Goal: Task Accomplishment & Management: Manage account settings

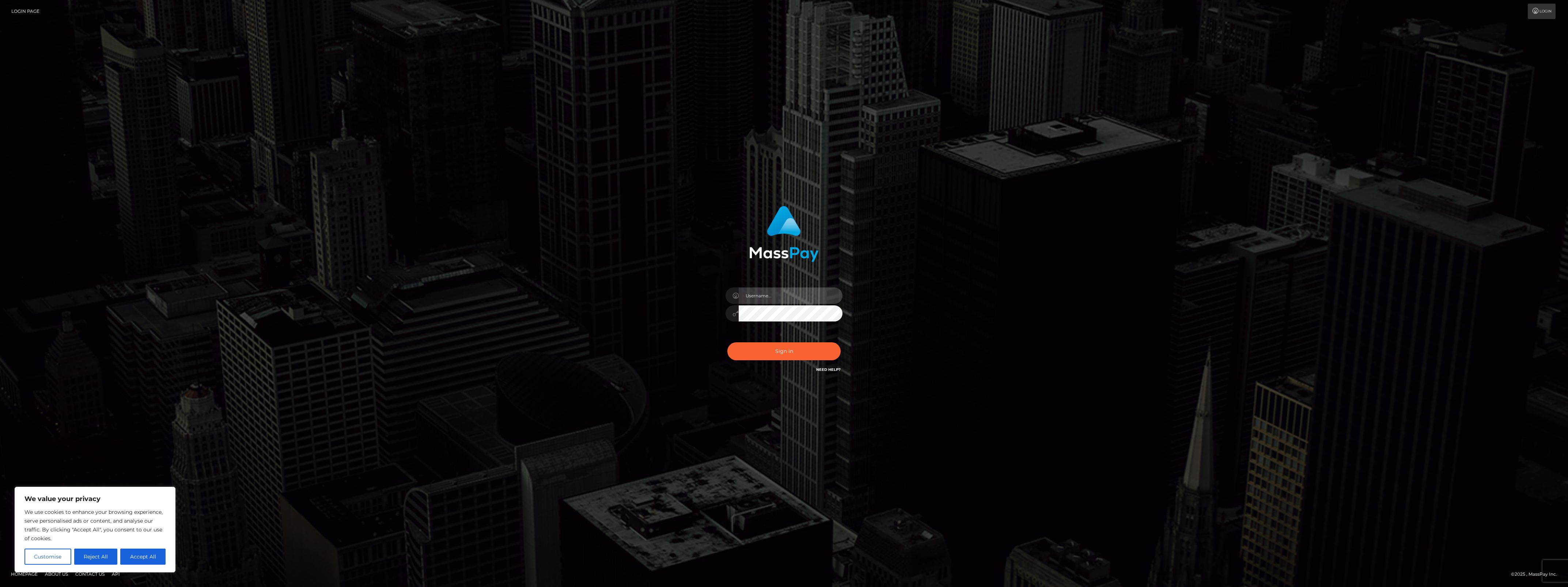
type input "bengreen"
click at [840, 319] on div at bounding box center [784, 312] width 117 height 14
click at [834, 300] on input "bengreen" at bounding box center [790, 295] width 104 height 17
click at [912, 291] on div "bengreen Sign in" at bounding box center [784, 293] width 417 height 186
click at [842, 287] on div at bounding box center [842, 287] width 0 height 0
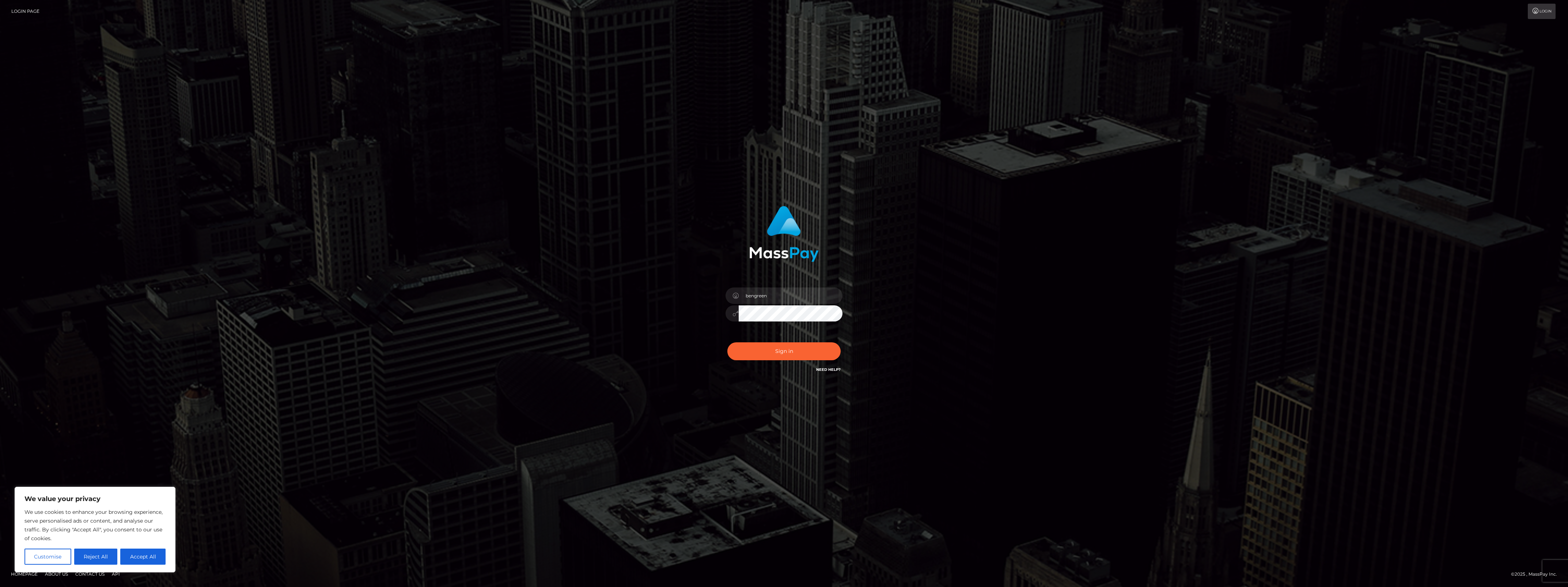
click at [842, 287] on div at bounding box center [842, 287] width 0 height 0
click at [771, 348] on button "Sign in" at bounding box center [784, 351] width 113 height 18
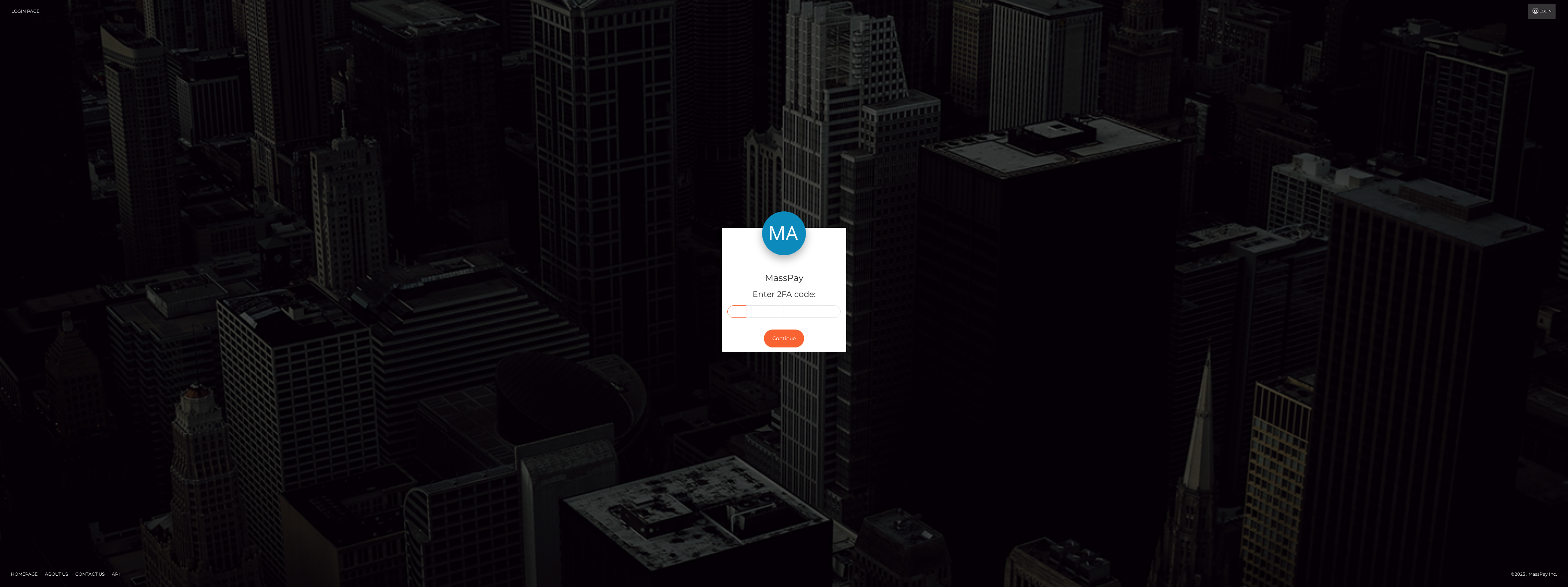
click at [739, 315] on input "text" at bounding box center [737, 311] width 19 height 12
paste input "0"
type input "0"
type input "5"
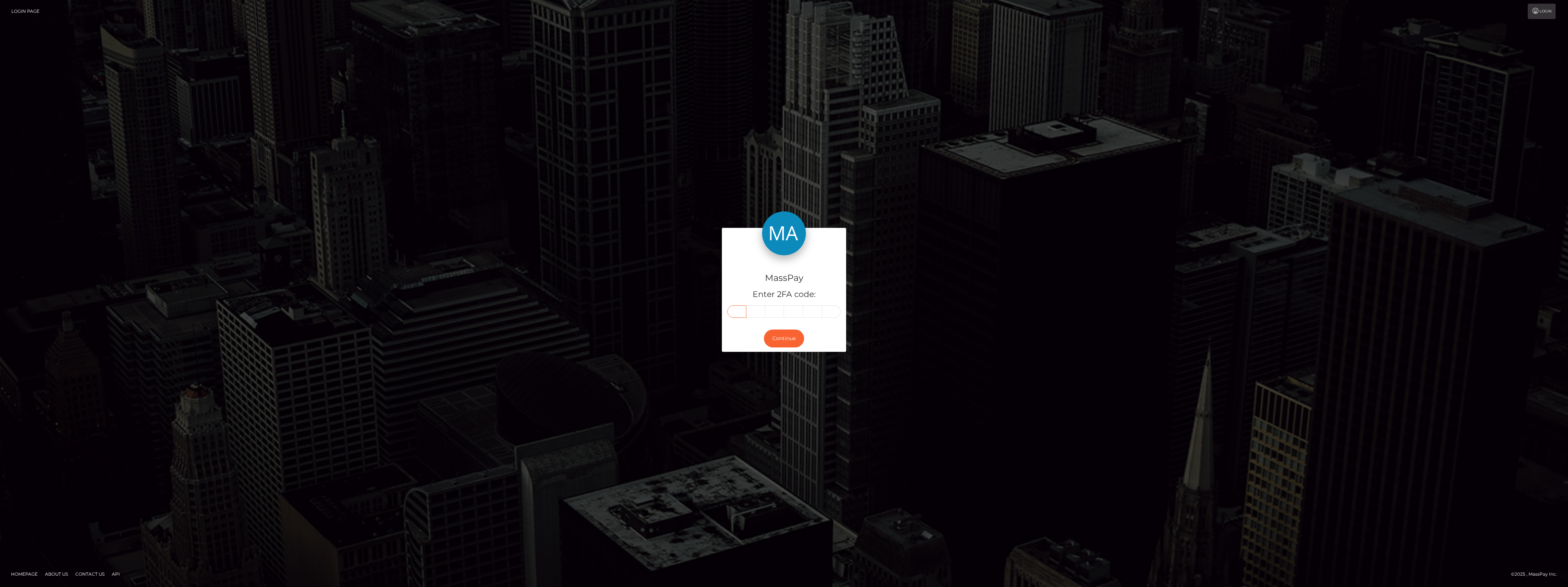
type input "5"
type input "2"
type input "6"
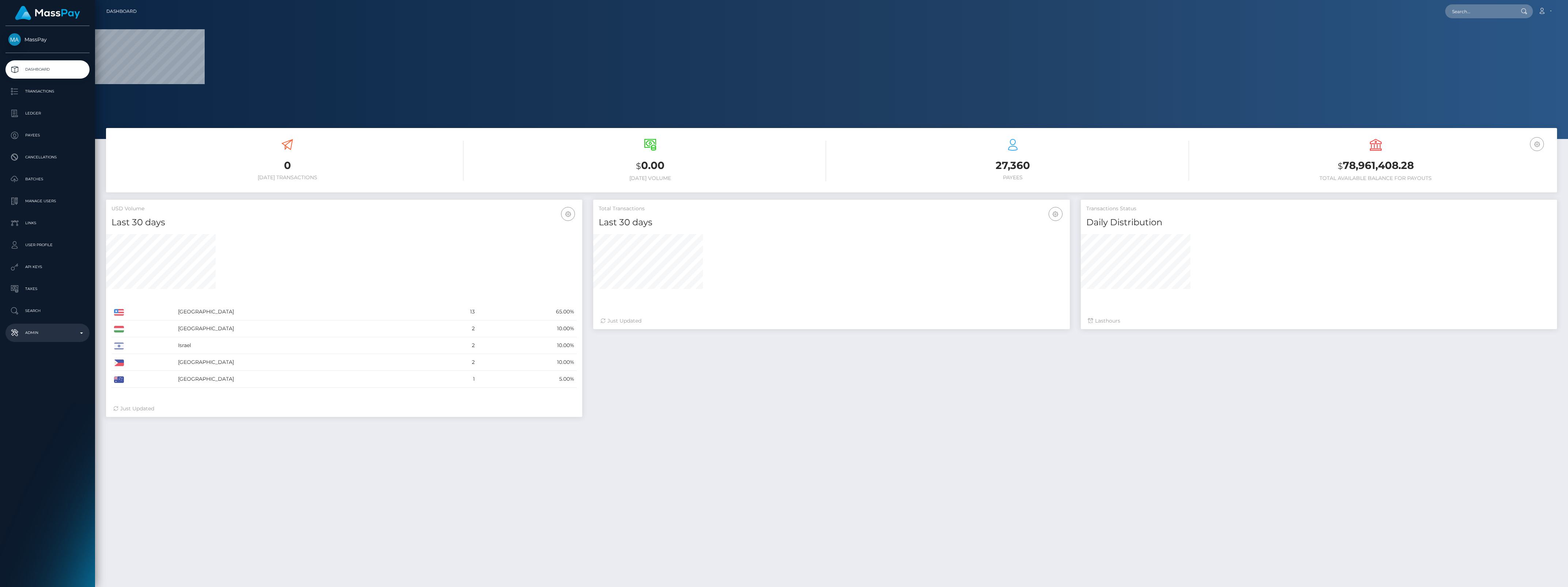
click at [61, 337] on p "Admin" at bounding box center [48, 333] width 78 height 11
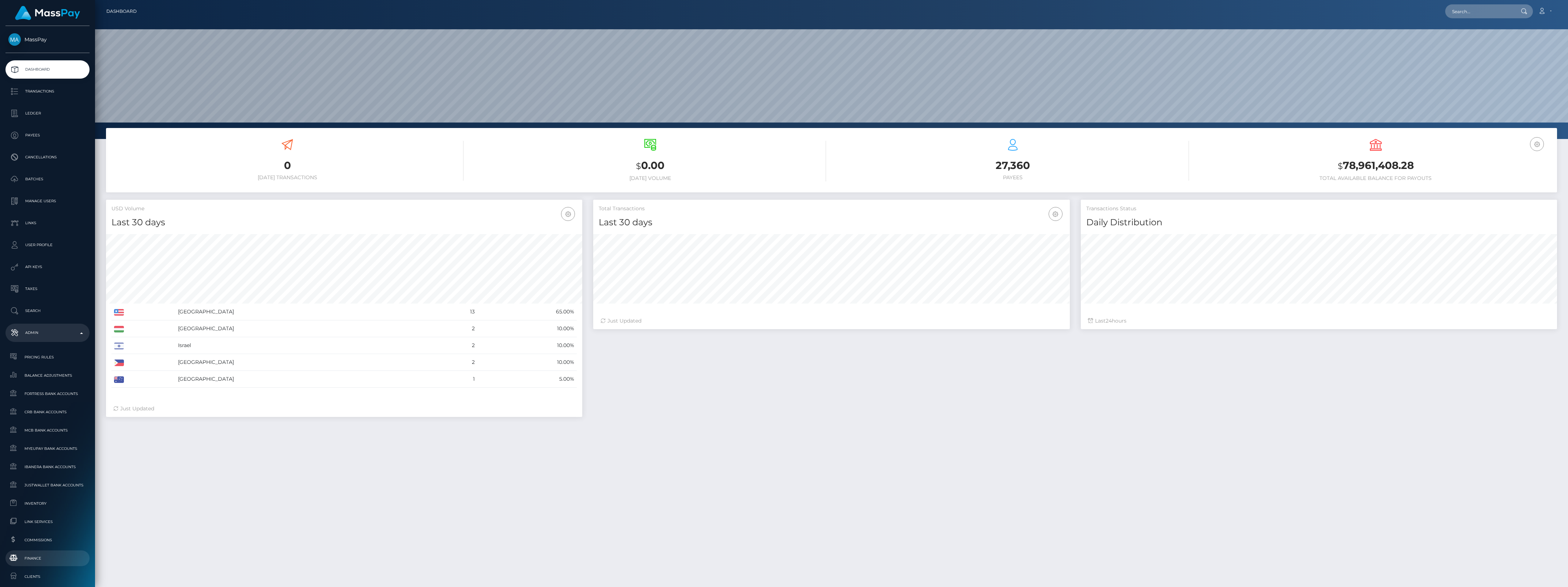
scroll to position [46, 0]
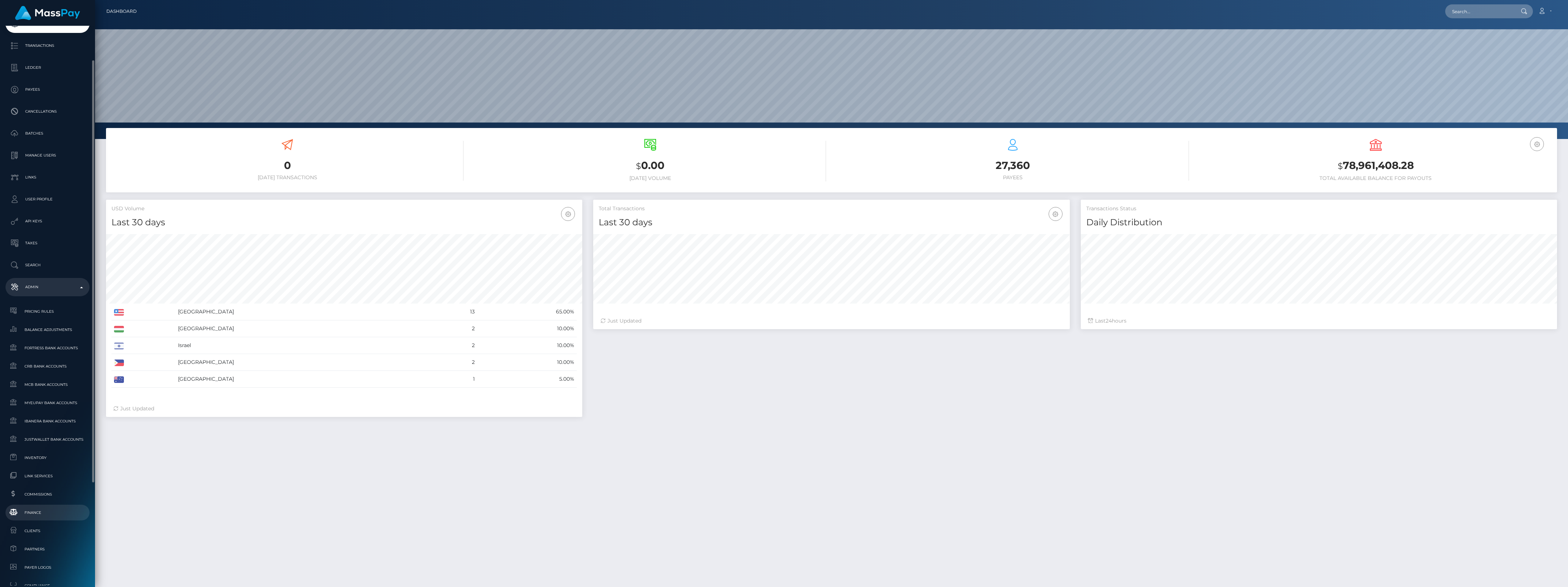
click at [39, 514] on span "Finance" at bounding box center [48, 513] width 78 height 9
click at [1509, 510] on div "0 Today Transactions $ 0.00 Today Volume 27,360 $" at bounding box center [831, 399] width 1473 height 542
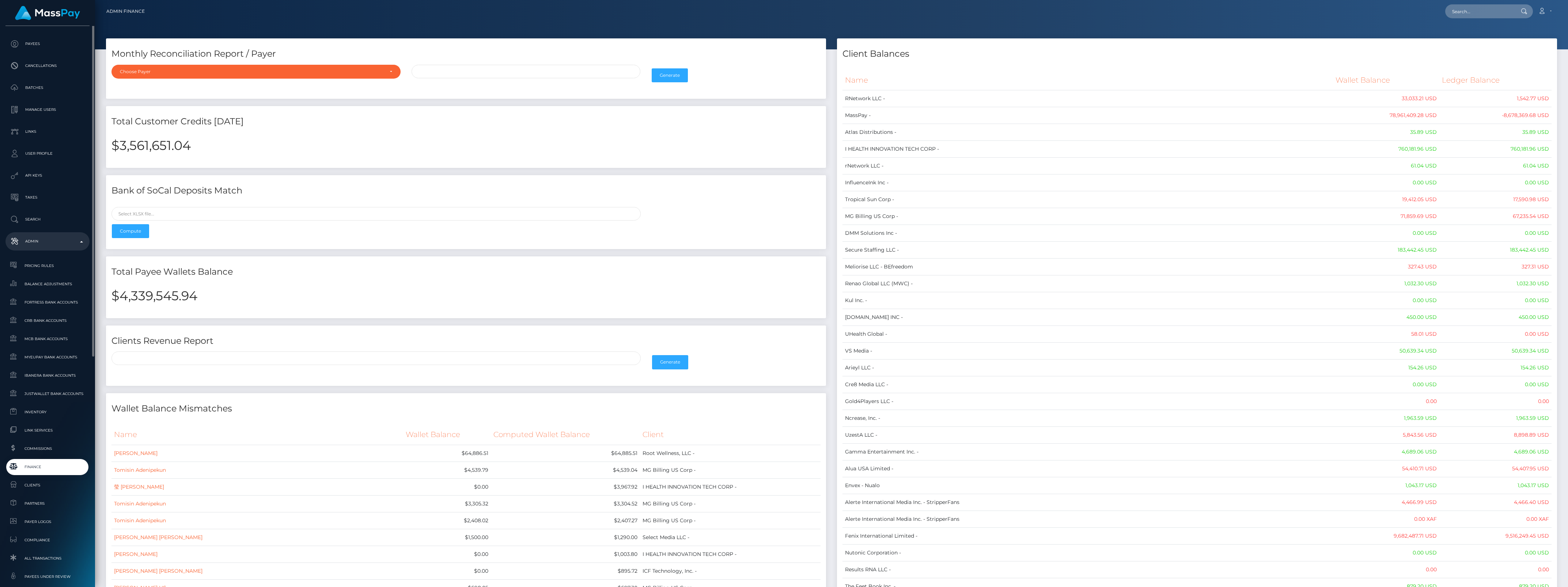
scroll to position [137, 0]
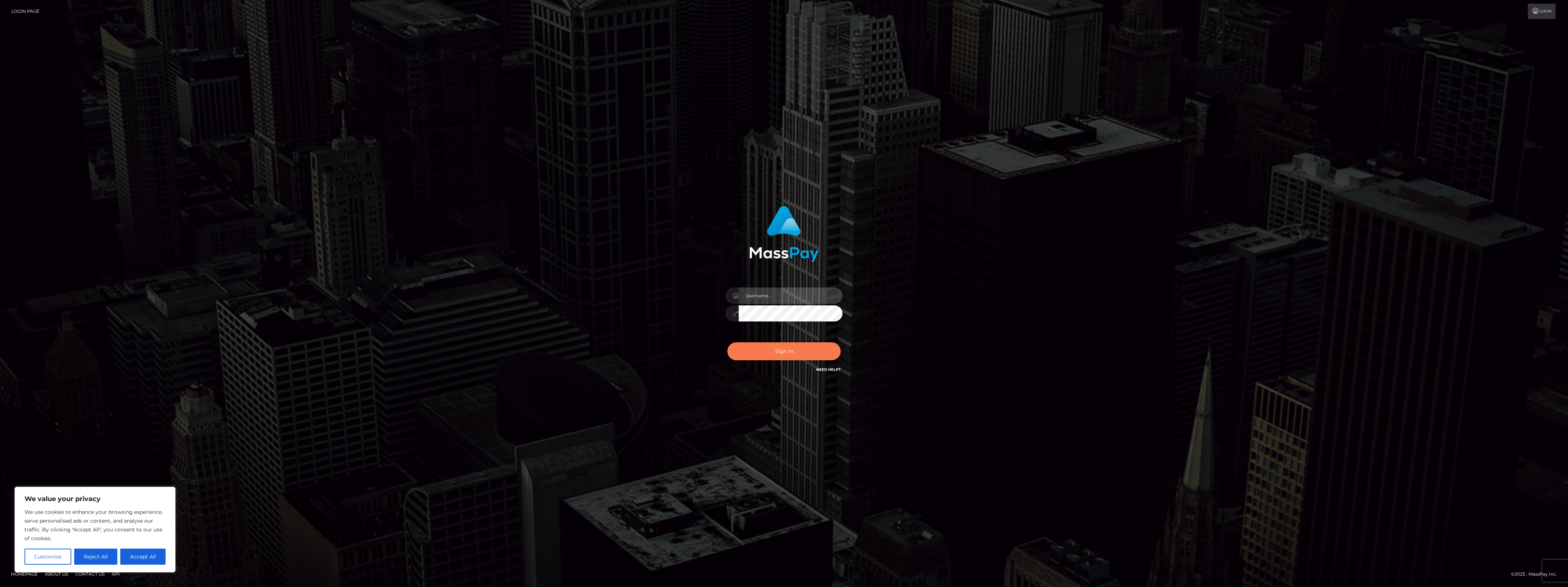
type input "bengreen"
click at [755, 350] on button "Sign in" at bounding box center [784, 351] width 113 height 18
type input "bengreen"
click at [837, 345] on button "Sign in" at bounding box center [784, 351] width 113 height 18
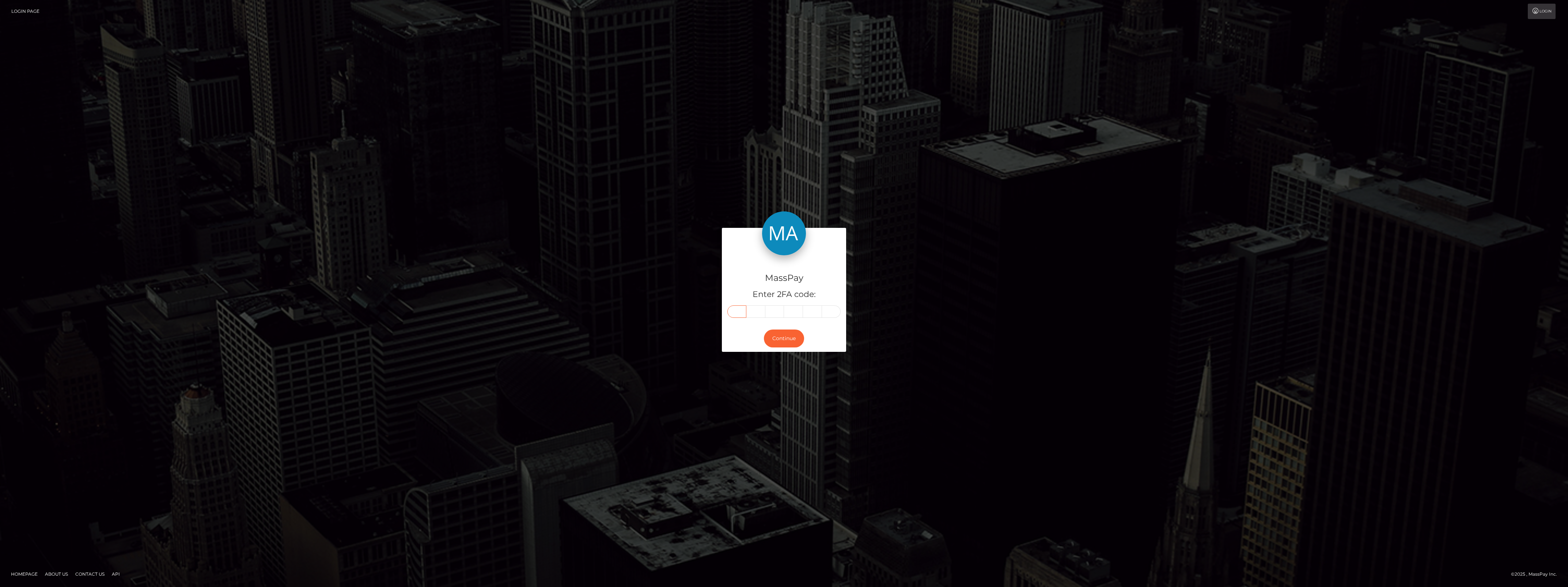
paste input "0"
type input "0"
type input "8"
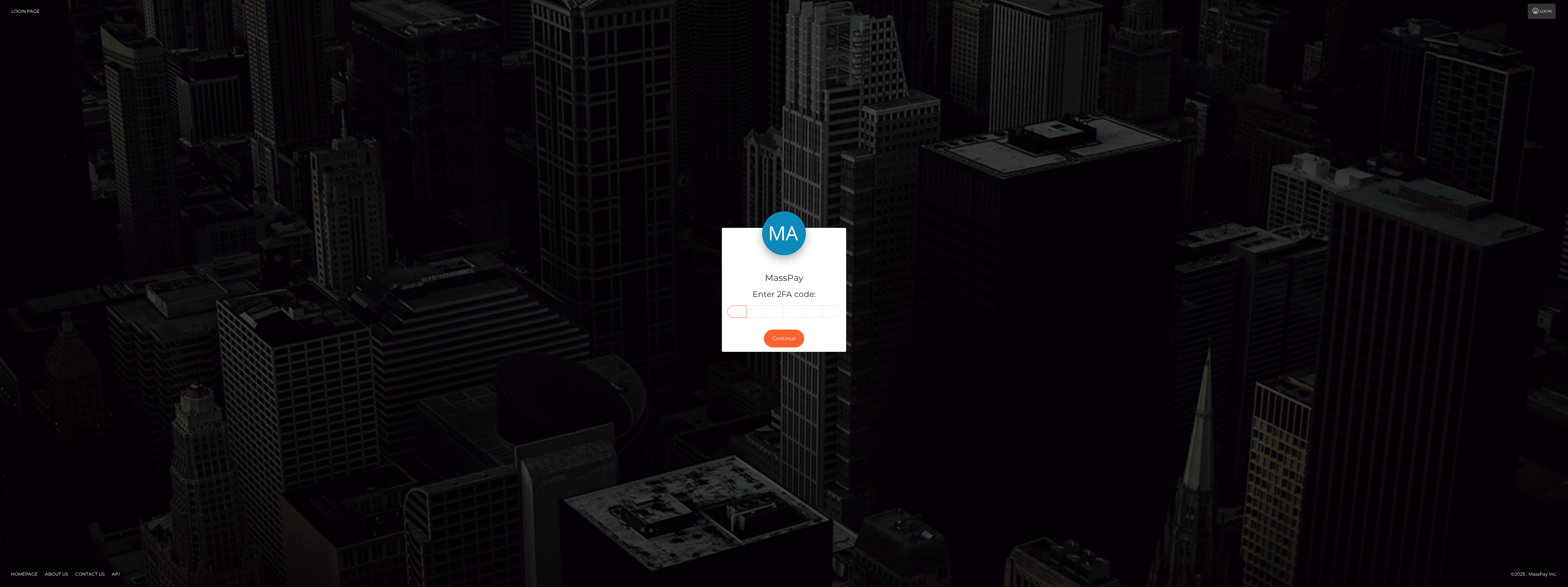
type input "5"
type input "1"
click at [770, 350] on div "Continue" at bounding box center [784, 338] width 124 height 27
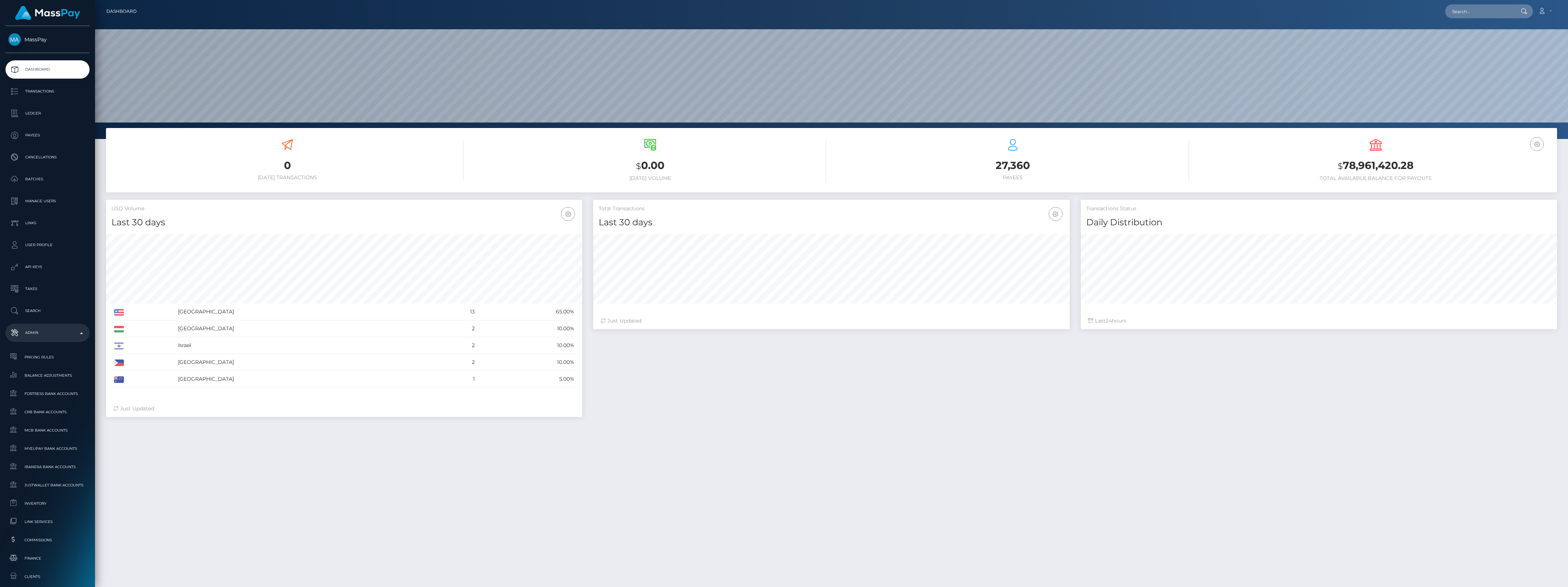
scroll to position [182, 0]
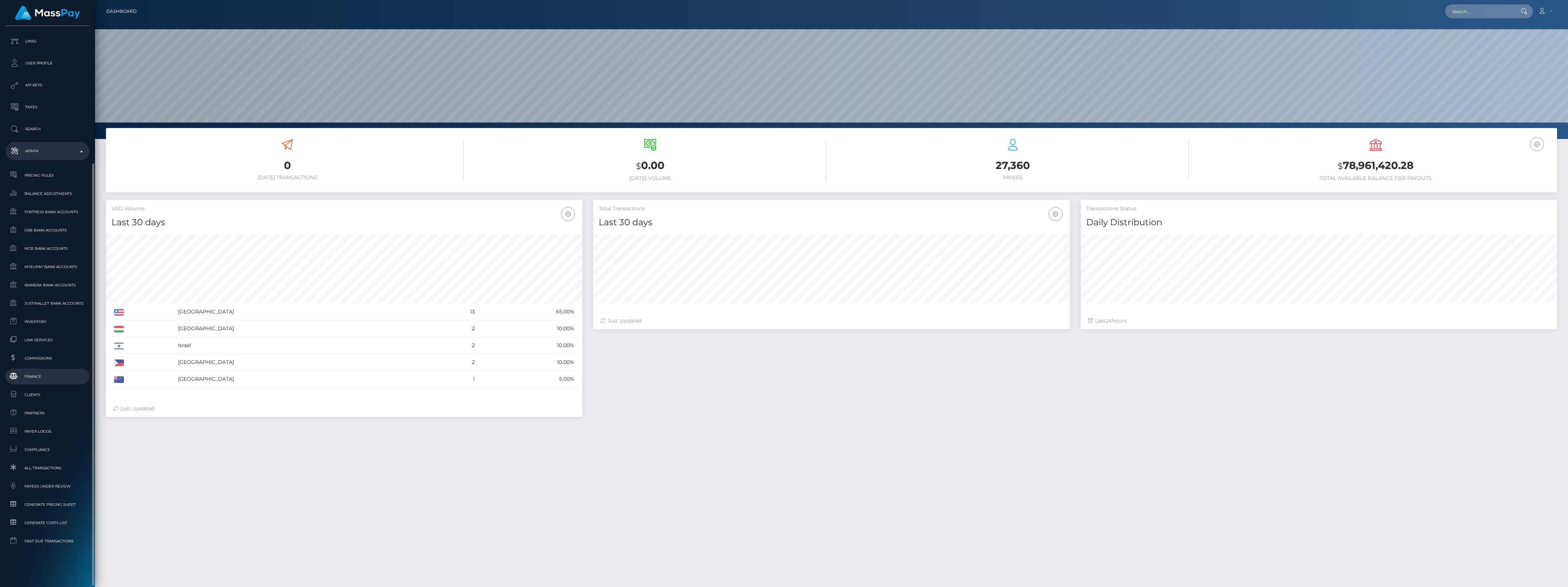
click at [38, 373] on span "Finance" at bounding box center [48, 377] width 78 height 9
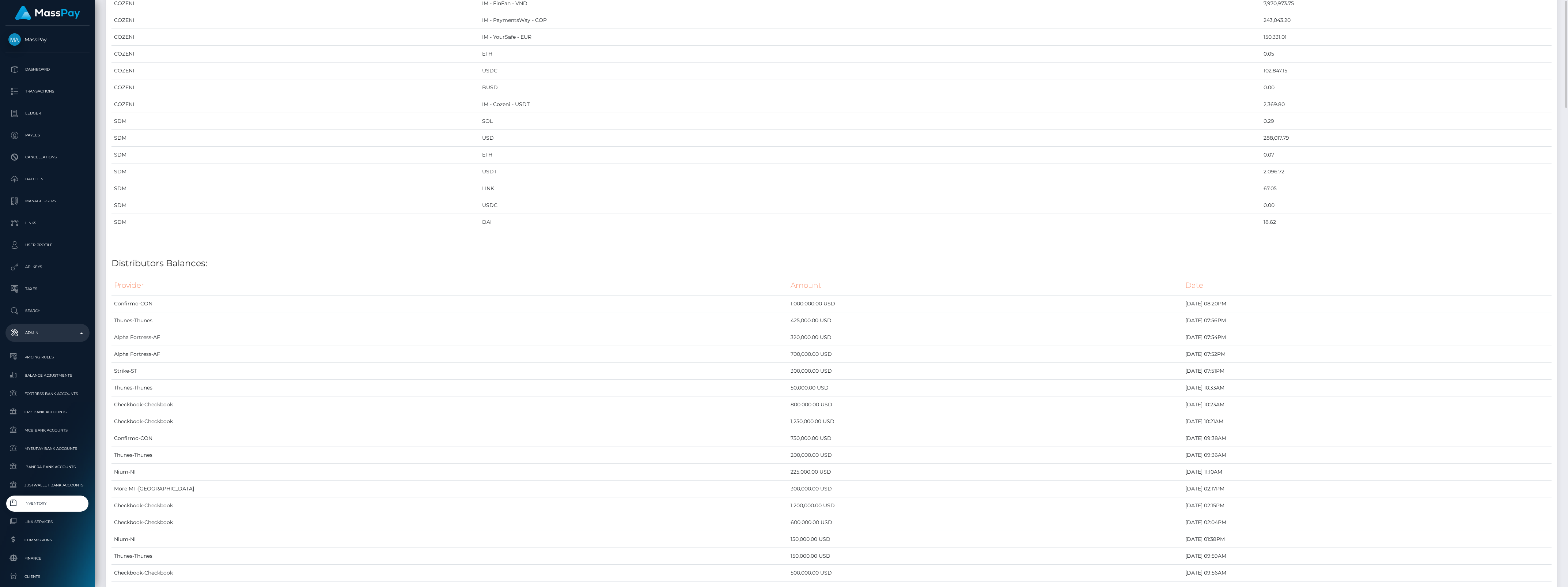
scroll to position [1006, 0]
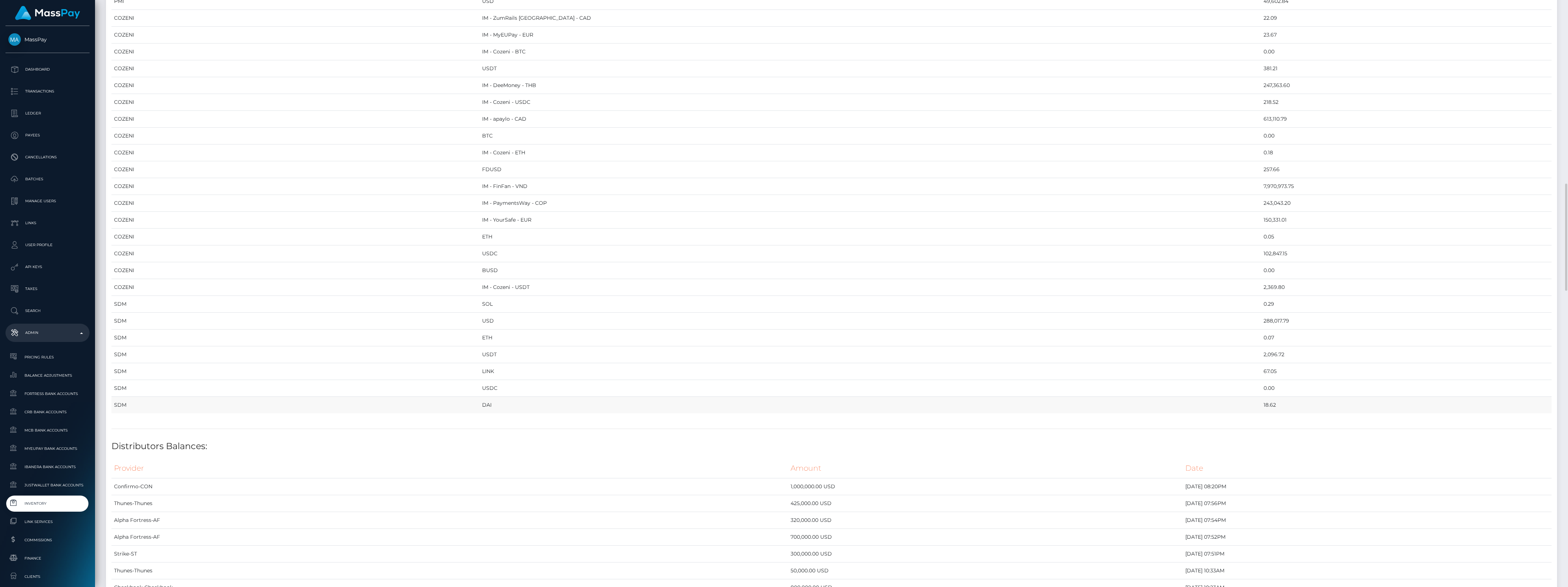
drag, startPoint x: 112, startPoint y: 81, endPoint x: 1210, endPoint y: 413, distance: 1147.1
copy table "Provider Currency Balance MYEUPAY EUR 616,405.85 MYEUPAY GBP 0.00 CHECKBOOK Pre…"
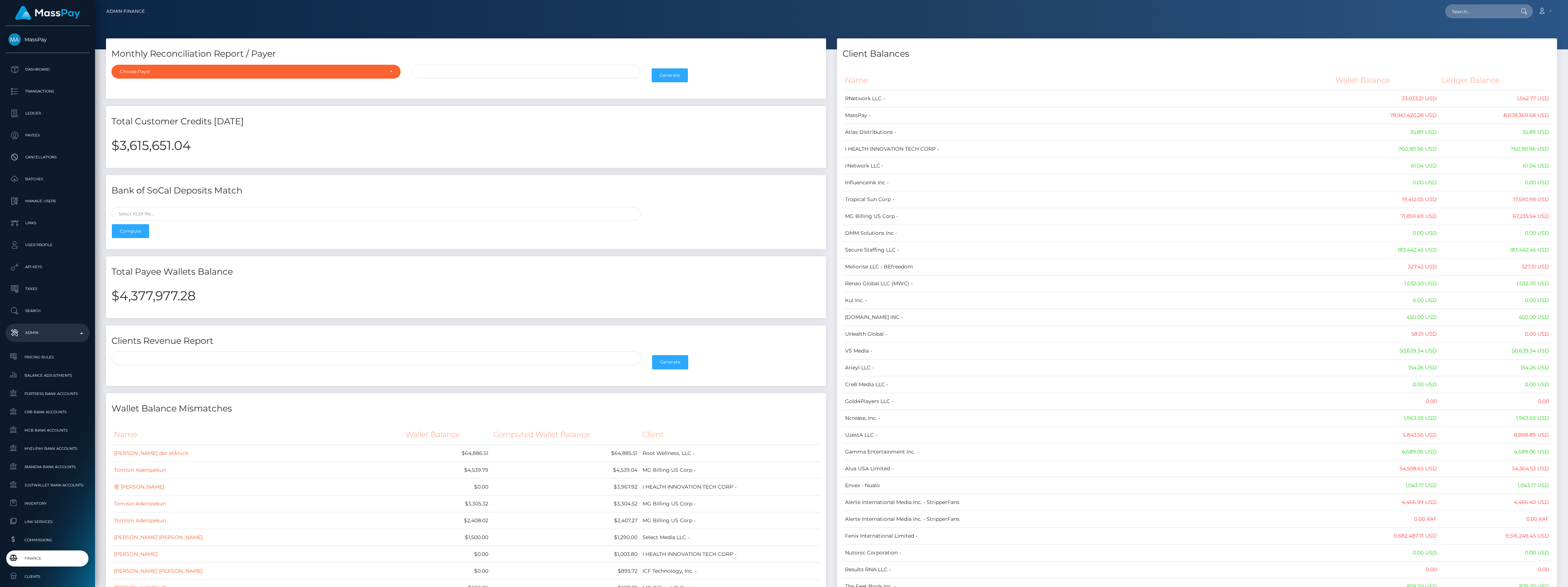
click at [851, 79] on th "Name" at bounding box center [1088, 80] width 490 height 20
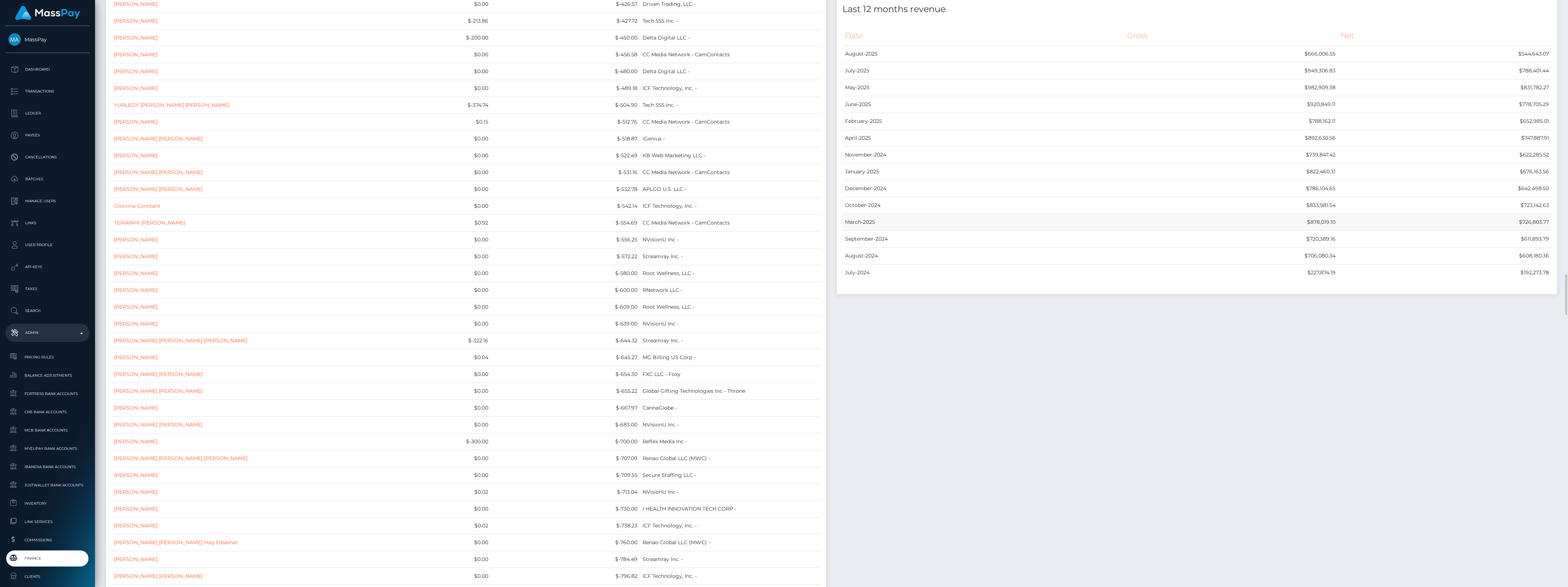
scroll to position [5897, 0]
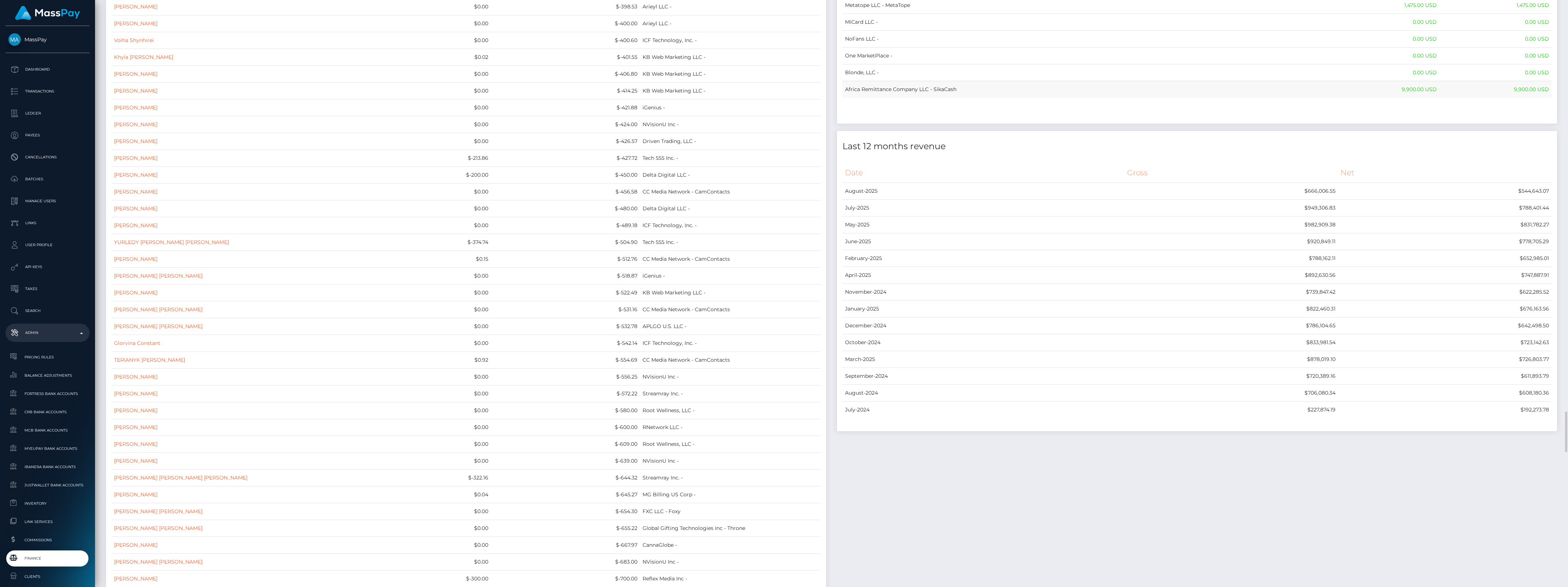
drag, startPoint x: 845, startPoint y: 80, endPoint x: 1547, endPoint y: 116, distance: 702.9
copy table "Name Wallet Balance Ledger Balance RNetwork LLC - 33,033.21 USD 1,542.77 USD Ma…"
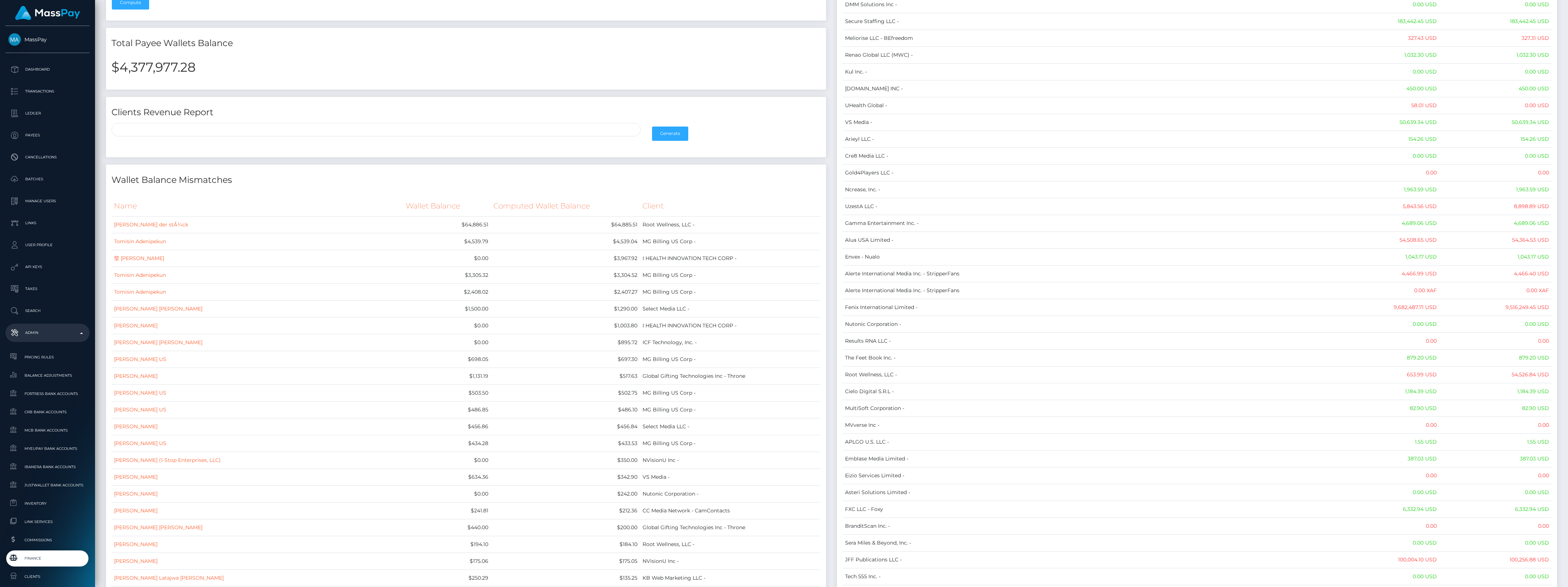
scroll to position [0, 0]
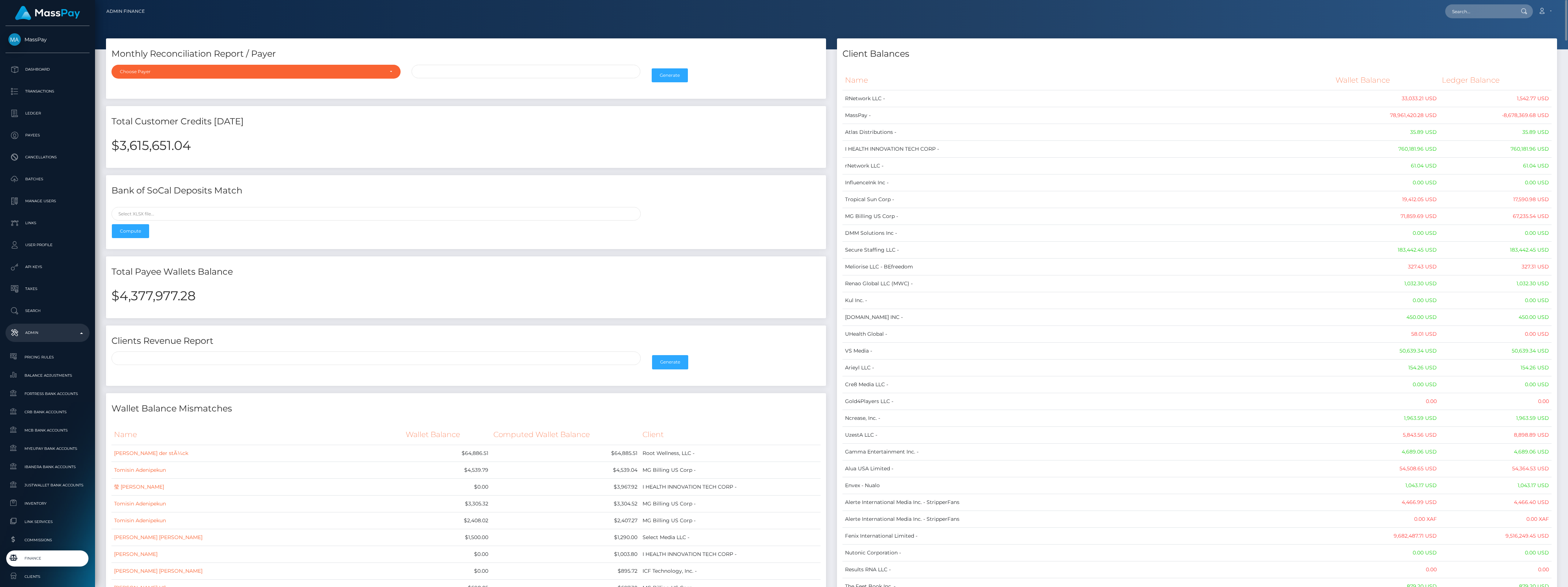
click at [182, 297] on h2 "$4,377,977.28" at bounding box center [466, 295] width 709 height 15
click at [183, 297] on h2 "$4,377,977.28" at bounding box center [466, 295] width 709 height 15
copy h2 "4,377,977.28"
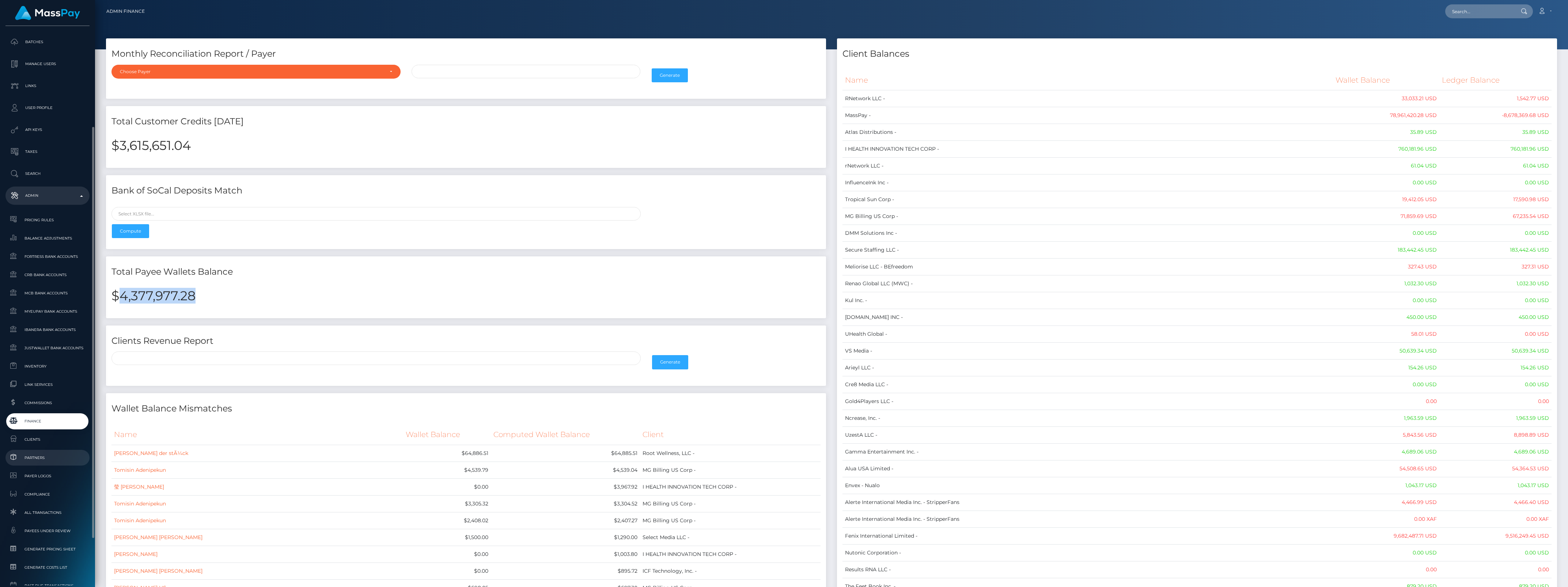
scroll to position [183, 0]
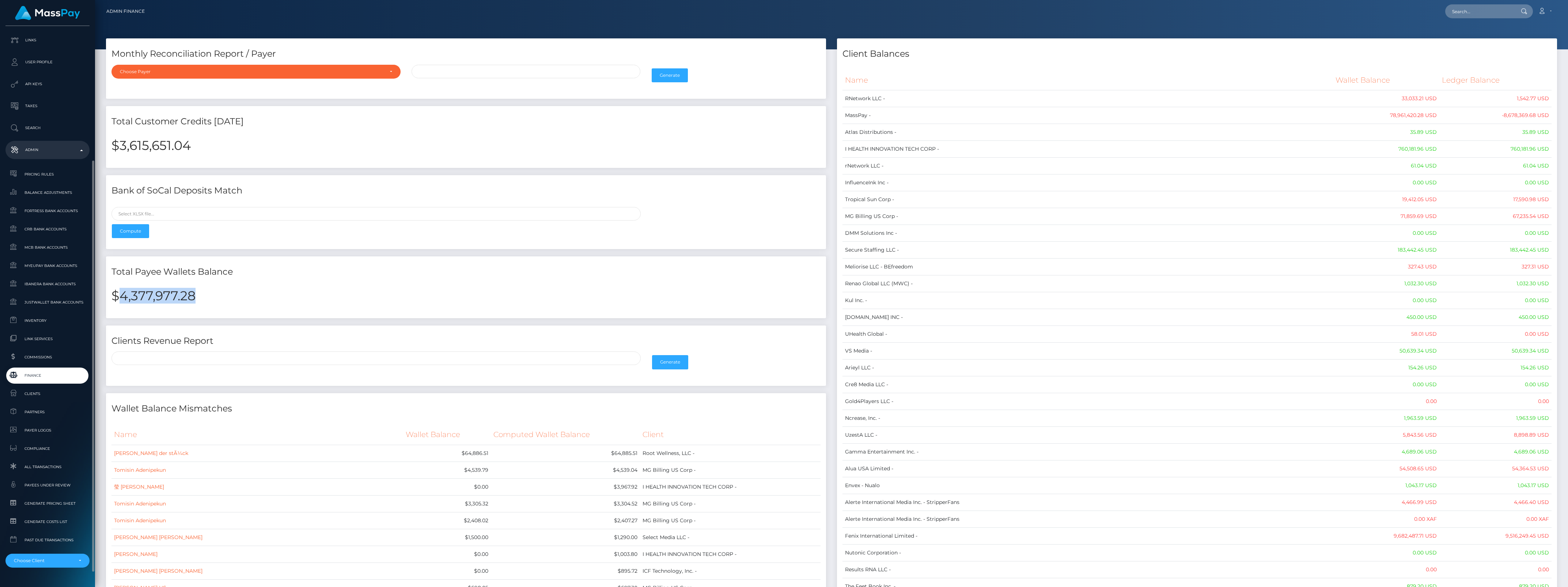
click at [51, 378] on span "Finance" at bounding box center [48, 376] width 78 height 9
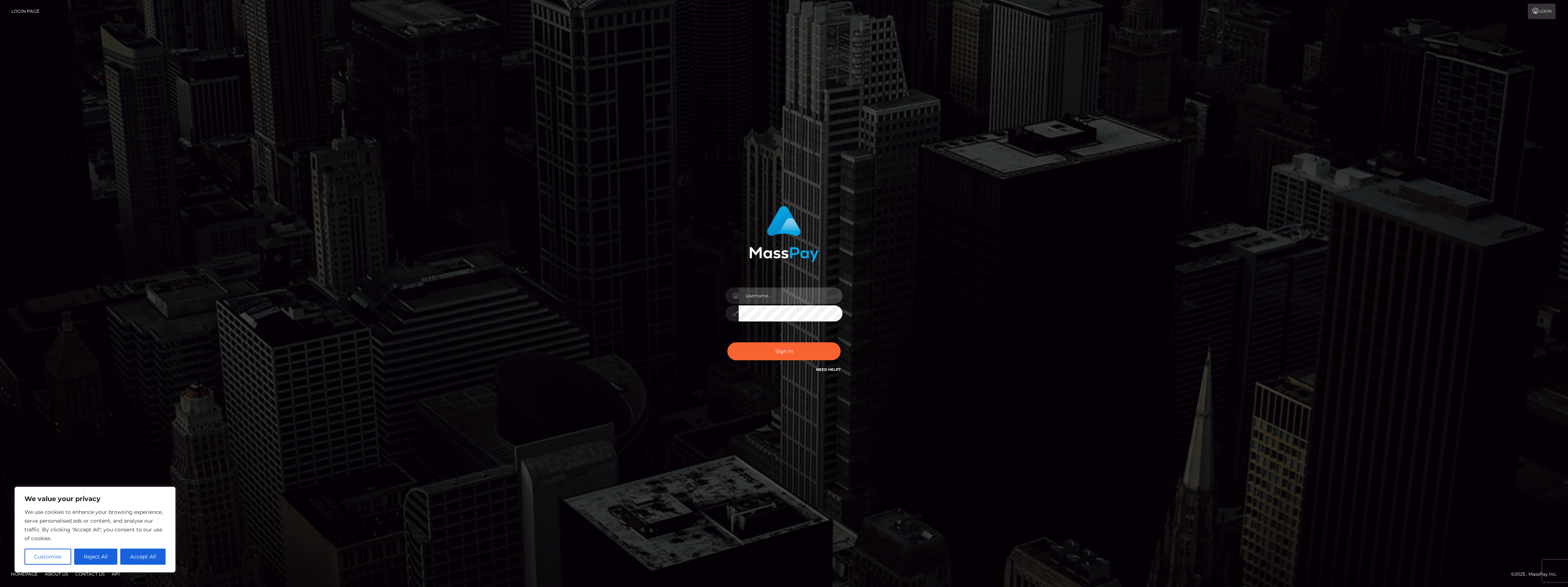
type input "bengreen"
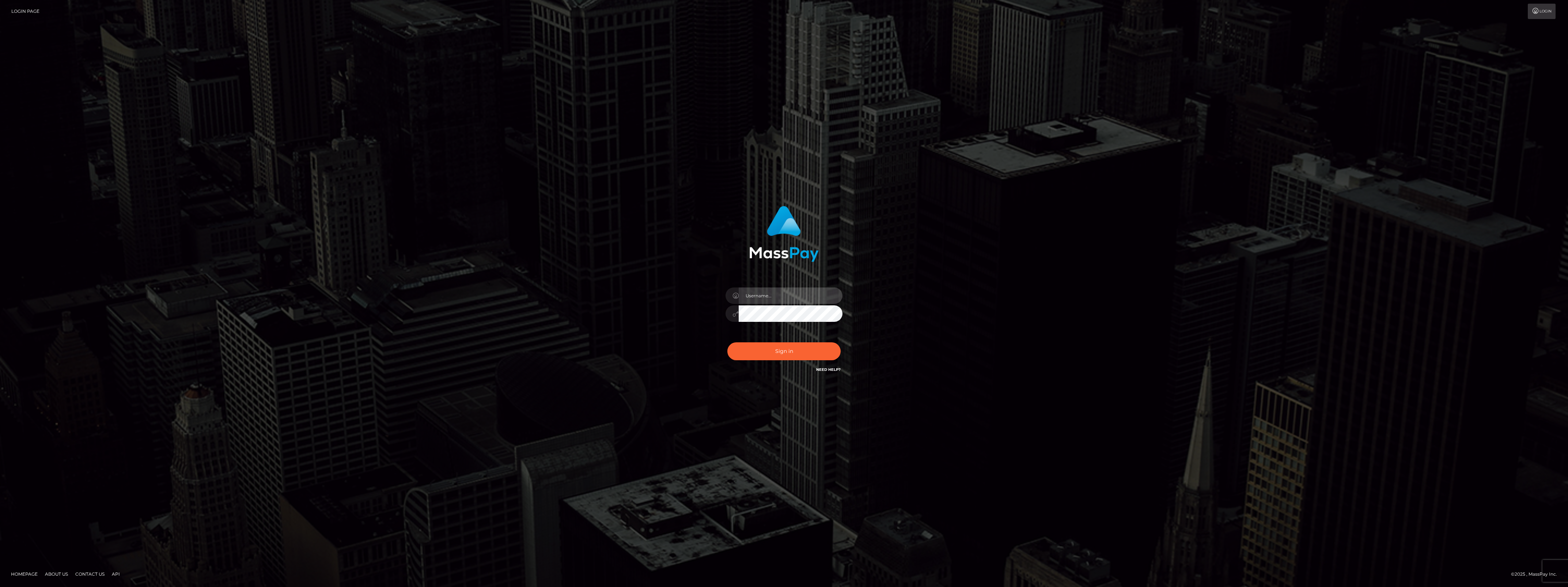
type input "bengreen"
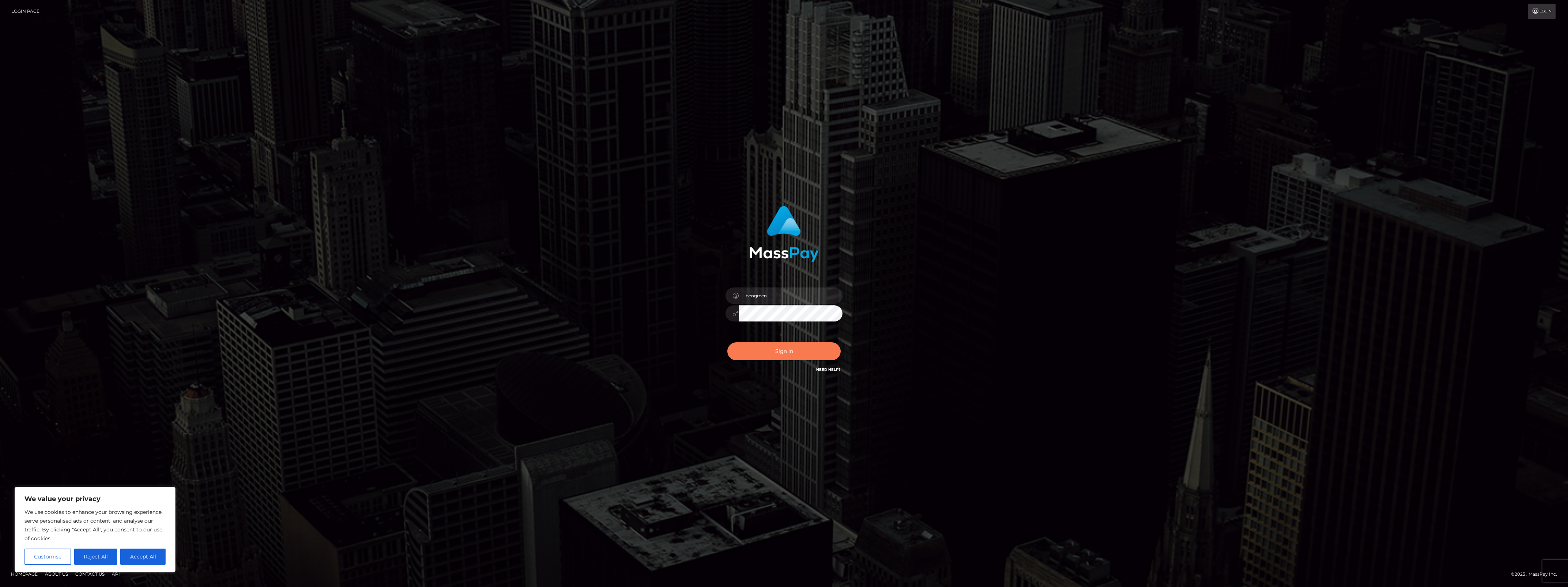
click at [787, 352] on button "Sign in" at bounding box center [784, 351] width 113 height 18
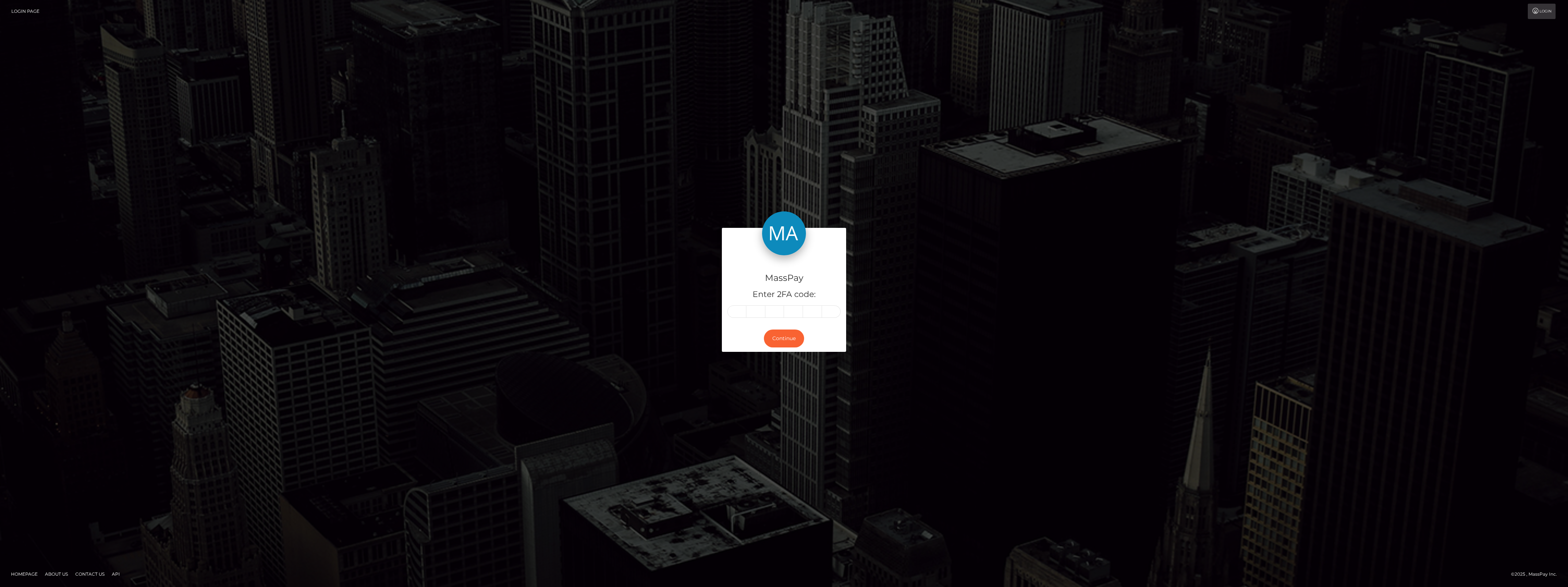
click at [788, 357] on form "MassPay Enter 2FA code: Continue" at bounding box center [784, 294] width 124 height 131
paste input "8"
type input "8"
type input "0"
type input "4"
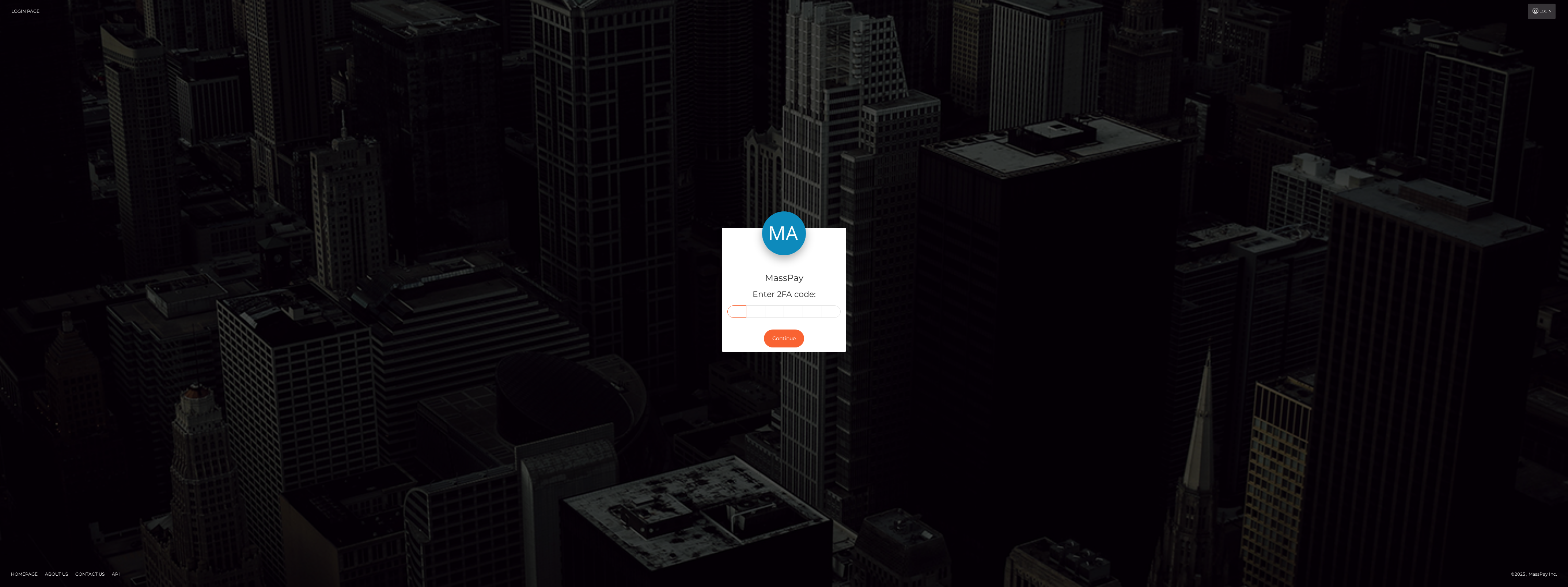
type input "2"
type input "3"
type input "7"
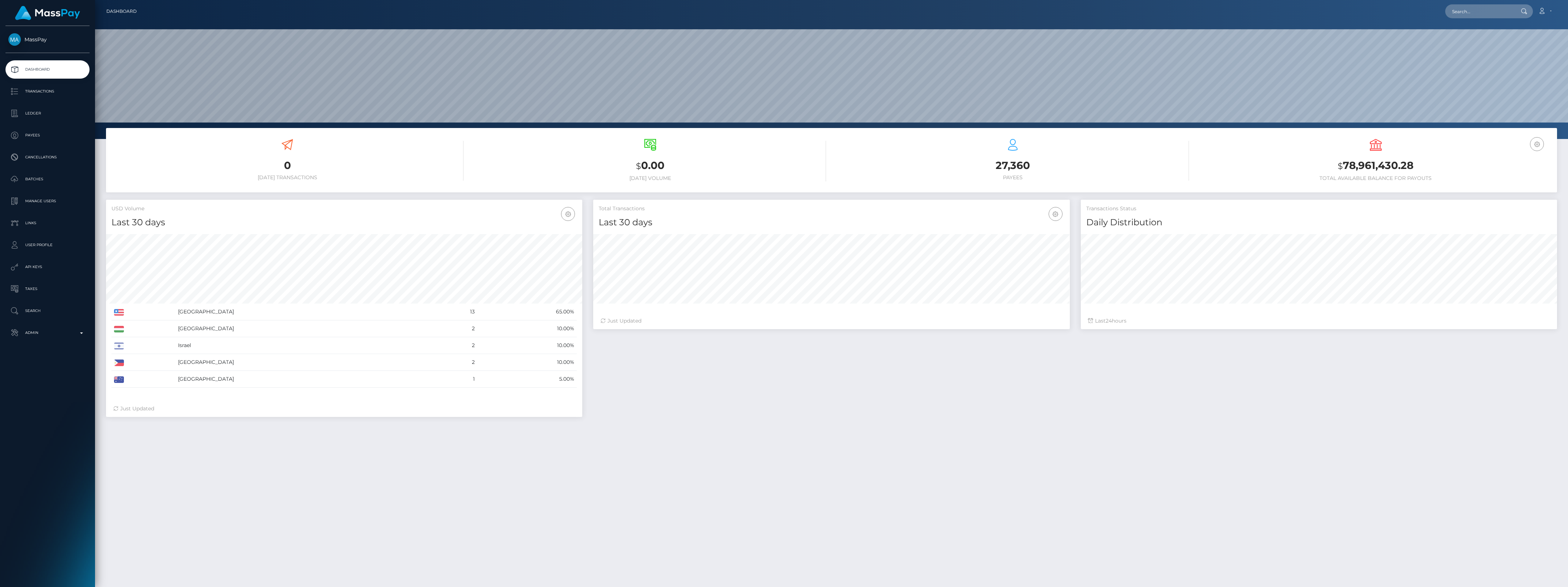
scroll to position [129, 476]
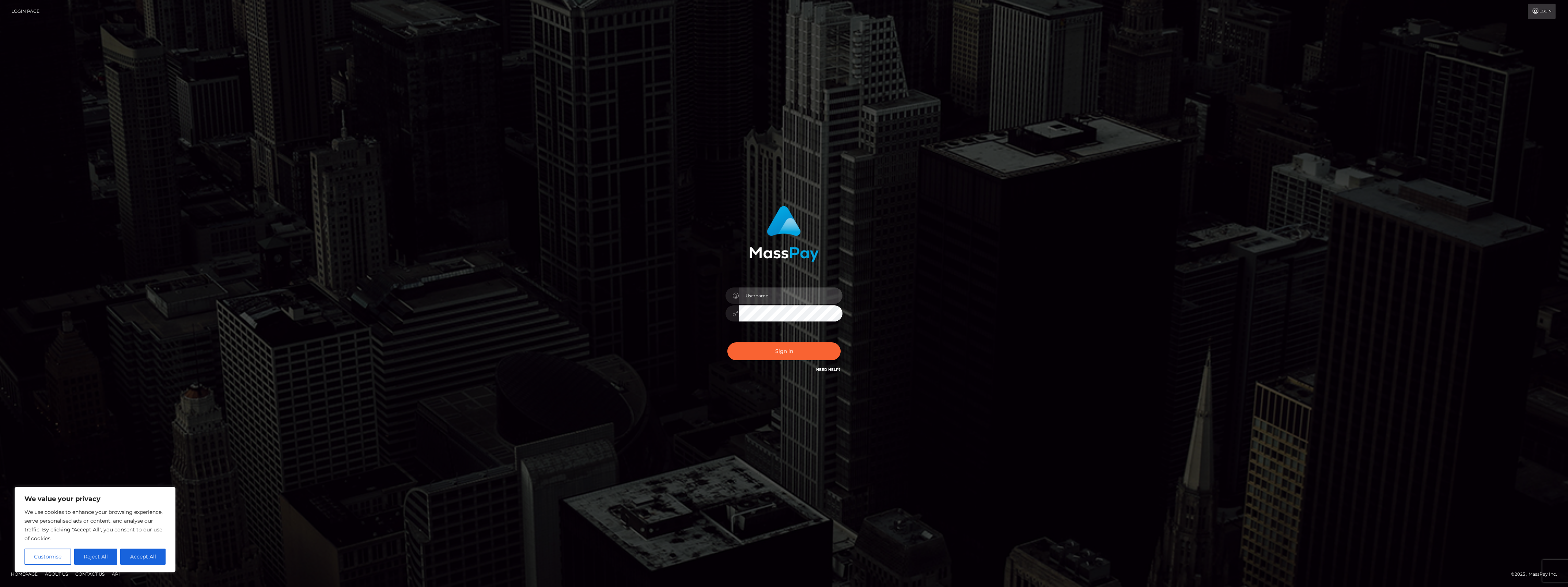
type input "bengreen"
click at [828, 353] on div "0cAFcWeA5G8k9Dn_ogPy9Mm2AZSiJQiUIu2k0CGWWJ-I2agB2dv6VcMdNjIww-vEC8suRgYAE3fVXUW…" at bounding box center [784, 354] width 128 height 33
type input "bengreen"
click at [779, 348] on button "Sign in" at bounding box center [784, 351] width 113 height 18
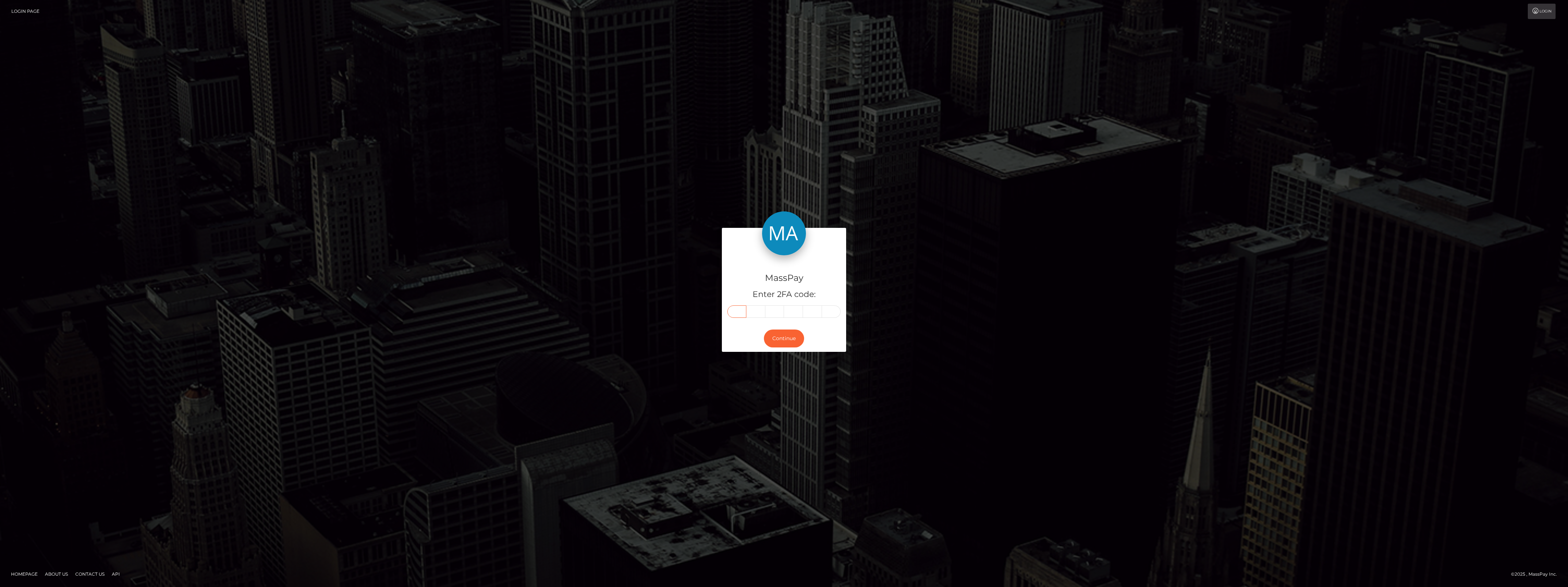
paste input "3"
type input "3"
type input "8"
type input "0"
type input "5"
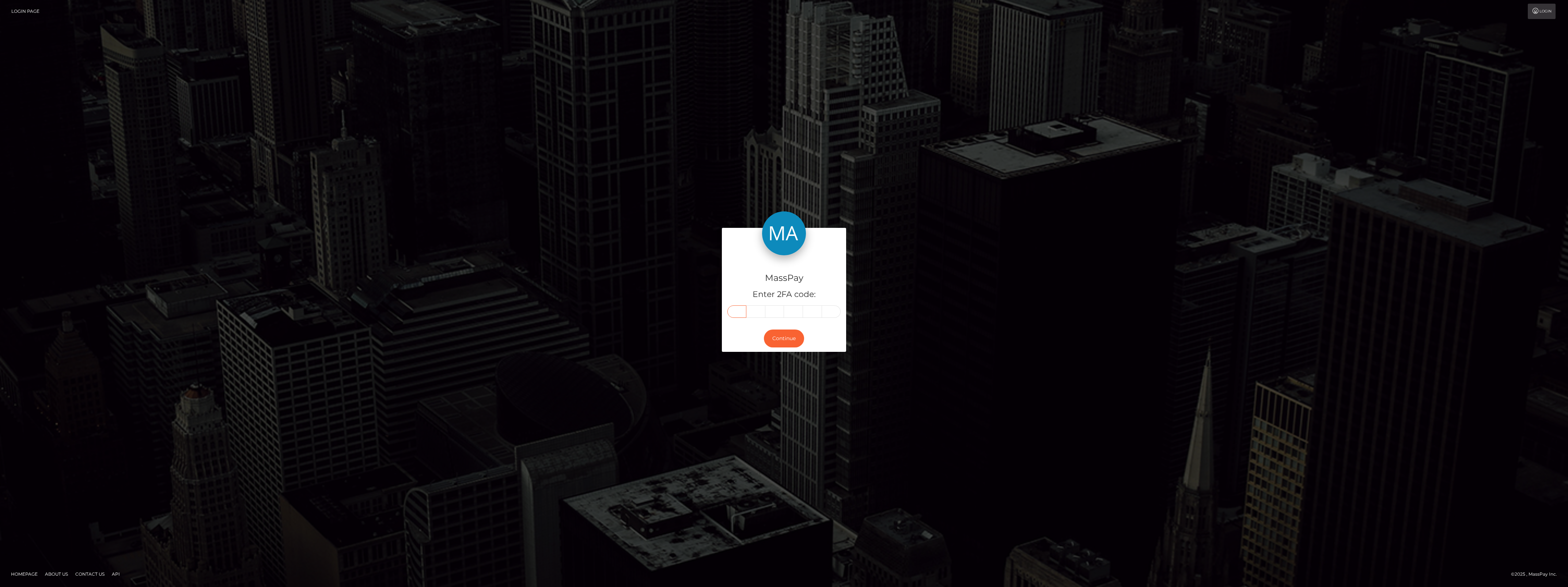
type input "0"
type input "3"
click at [771, 335] on button "Continue" at bounding box center [784, 338] width 40 height 18
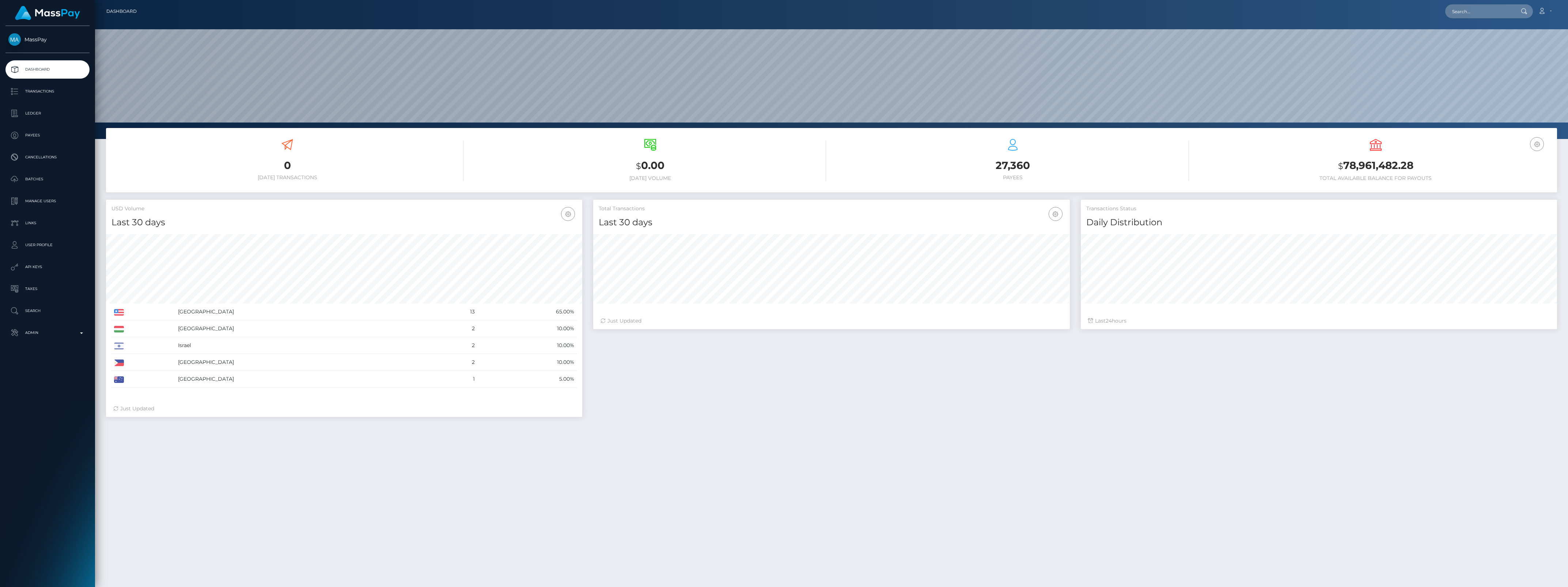
scroll to position [129, 476]
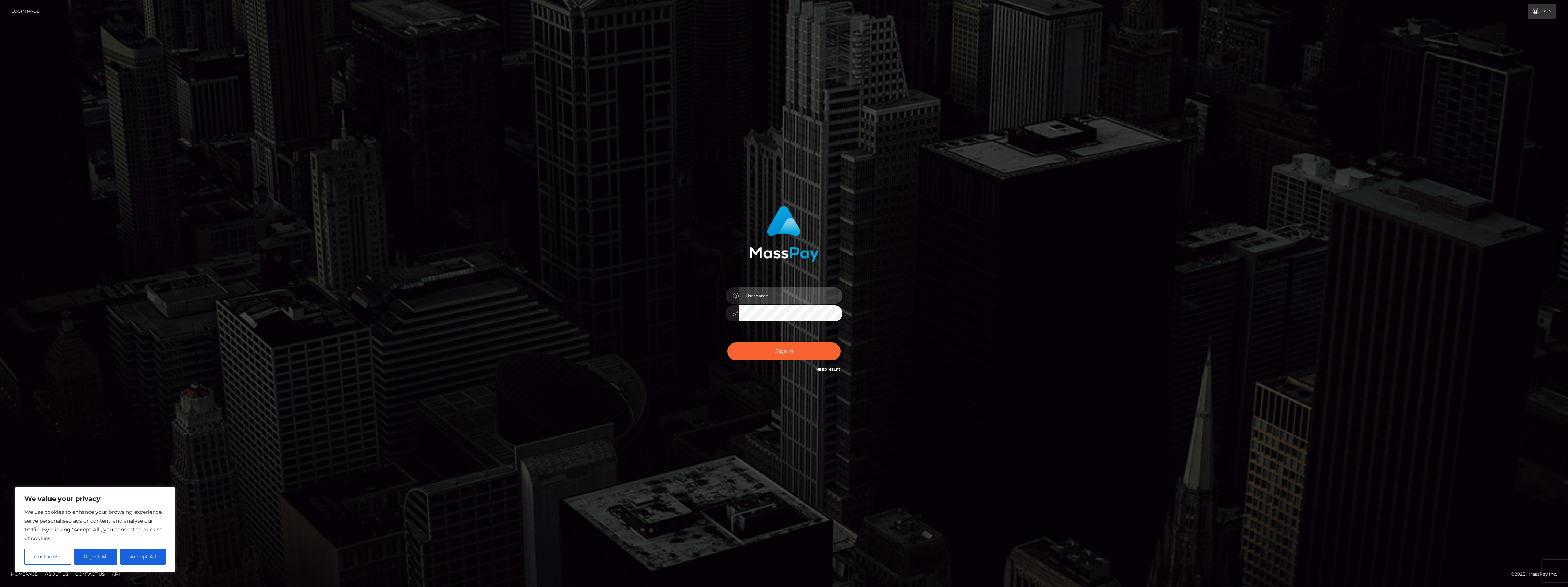
type input "bengreen"
click at [784, 346] on button "Sign in" at bounding box center [784, 351] width 113 height 18
type input "bengreen"
click at [788, 347] on button "Sign in" at bounding box center [784, 351] width 113 height 18
type input "bengreen"
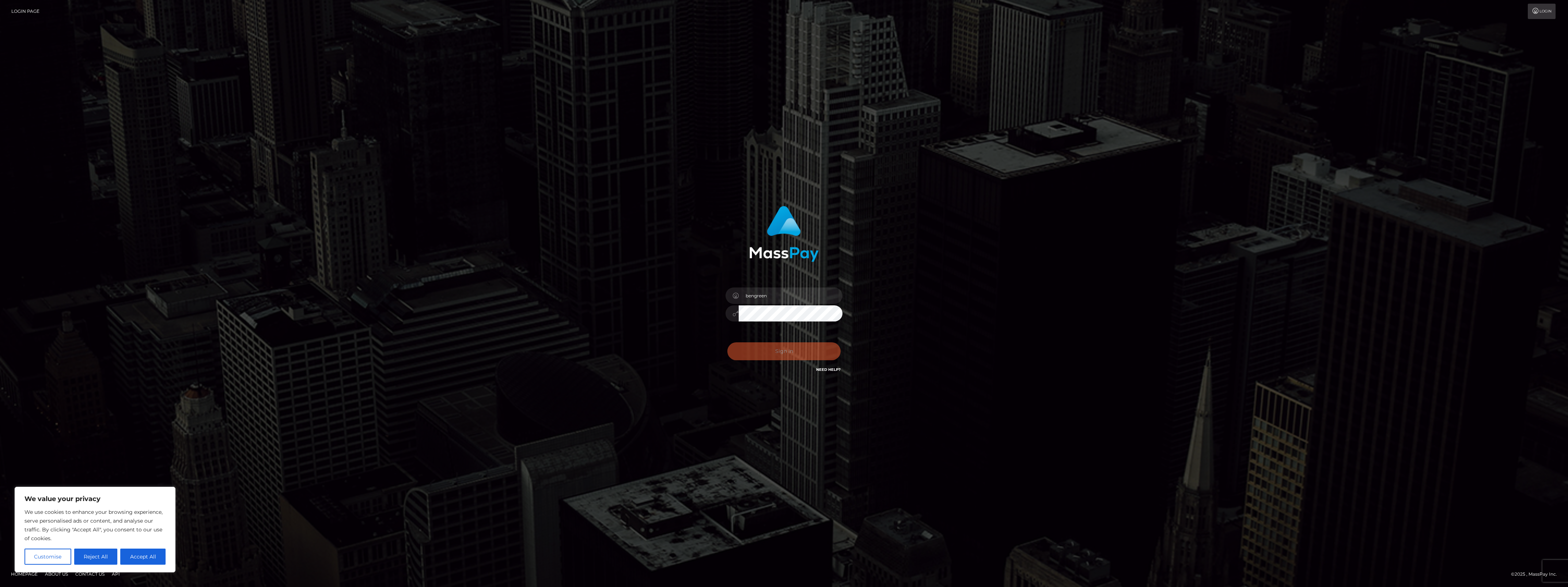
click at [777, 358] on div "Sign in Need Help?" at bounding box center [784, 354] width 128 height 33
click at [779, 353] on button "Sign in" at bounding box center [784, 351] width 113 height 18
type input "bengreen"
click at [779, 362] on div "Sign in Need Help?" at bounding box center [784, 354] width 128 height 33
click at [781, 353] on button "Sign in" at bounding box center [784, 351] width 113 height 18
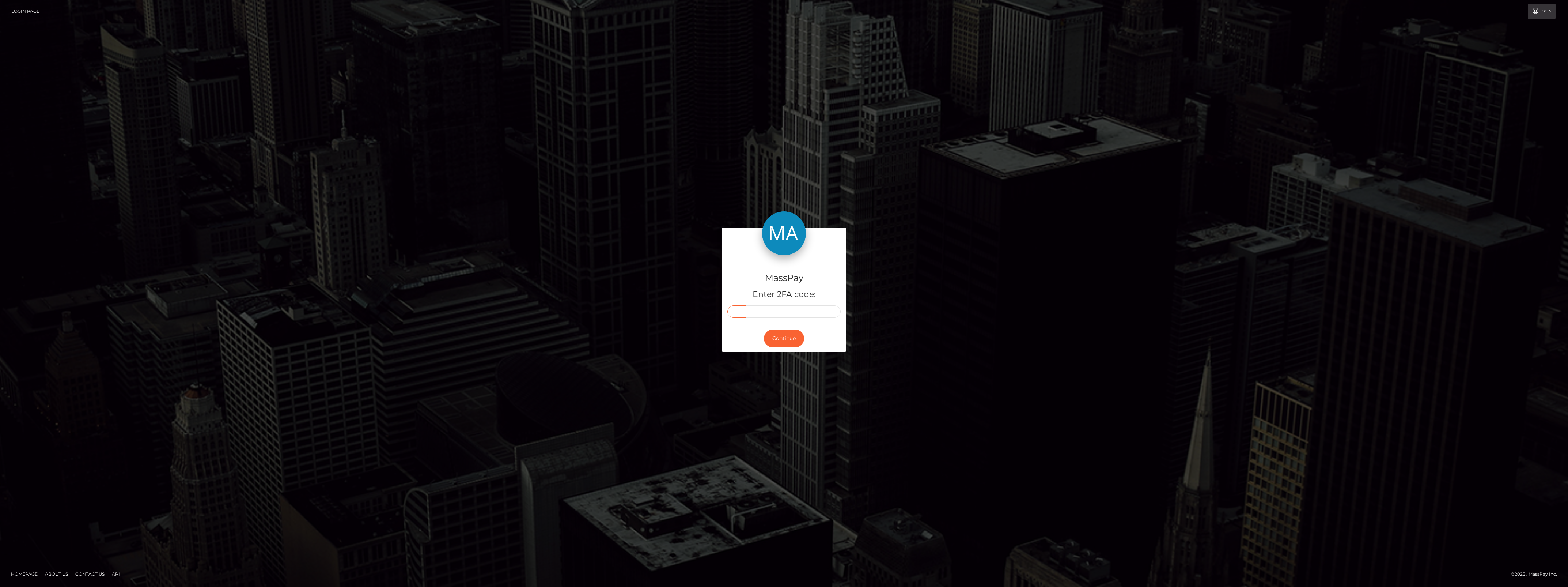
paste input "5"
type input "5"
type input "8"
type input "0"
type input "5"
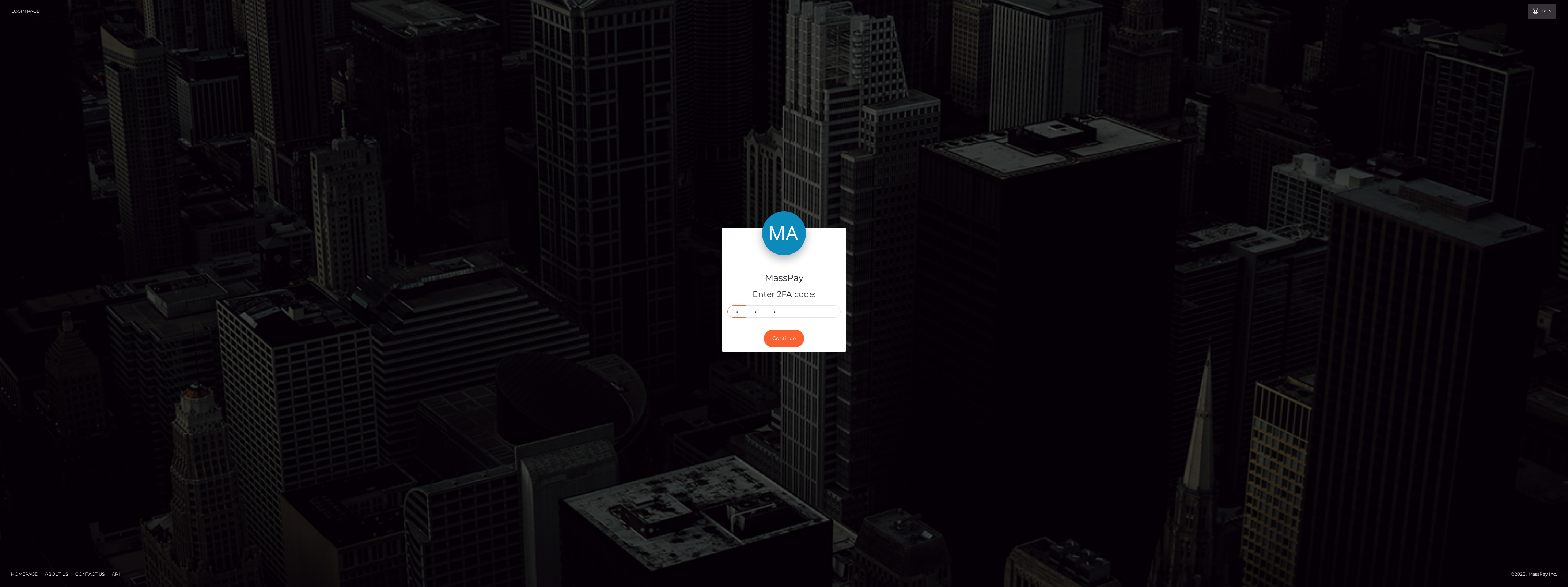
type input "4"
type input "6"
click at [774, 336] on button "Continue" at bounding box center [784, 338] width 40 height 18
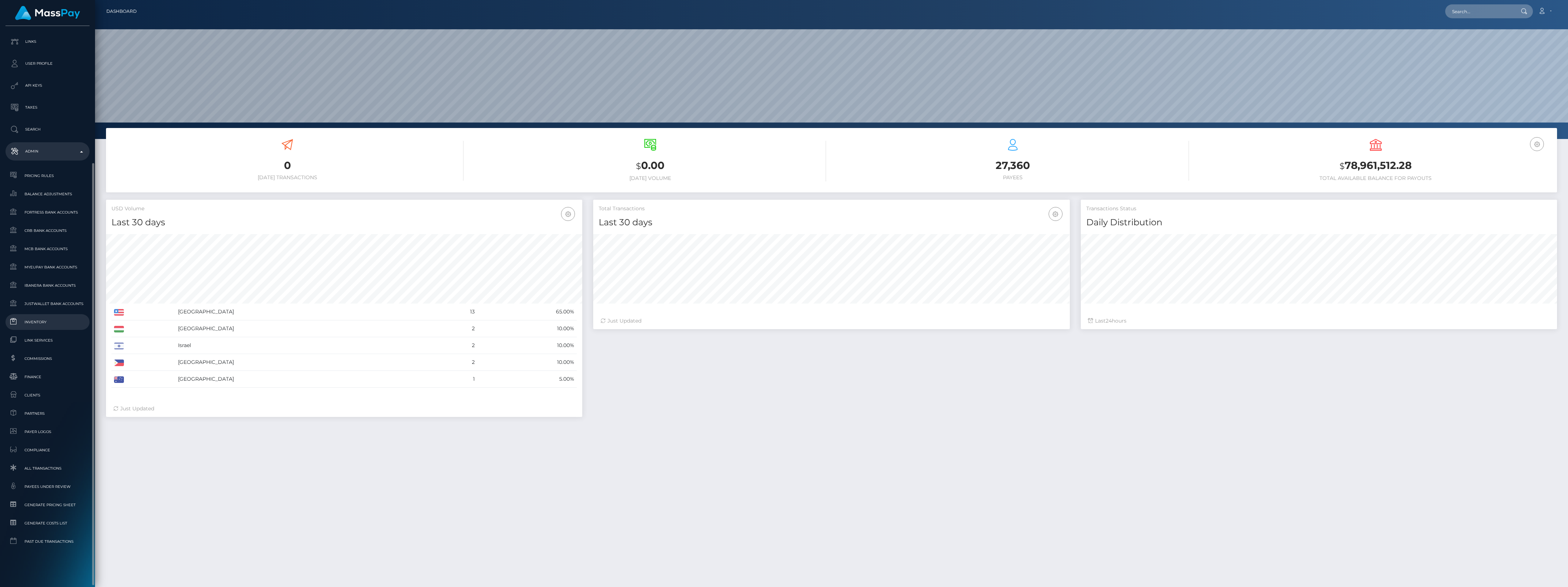
scroll to position [129, 476]
click at [37, 321] on span "Inventory" at bounding box center [48, 322] width 78 height 9
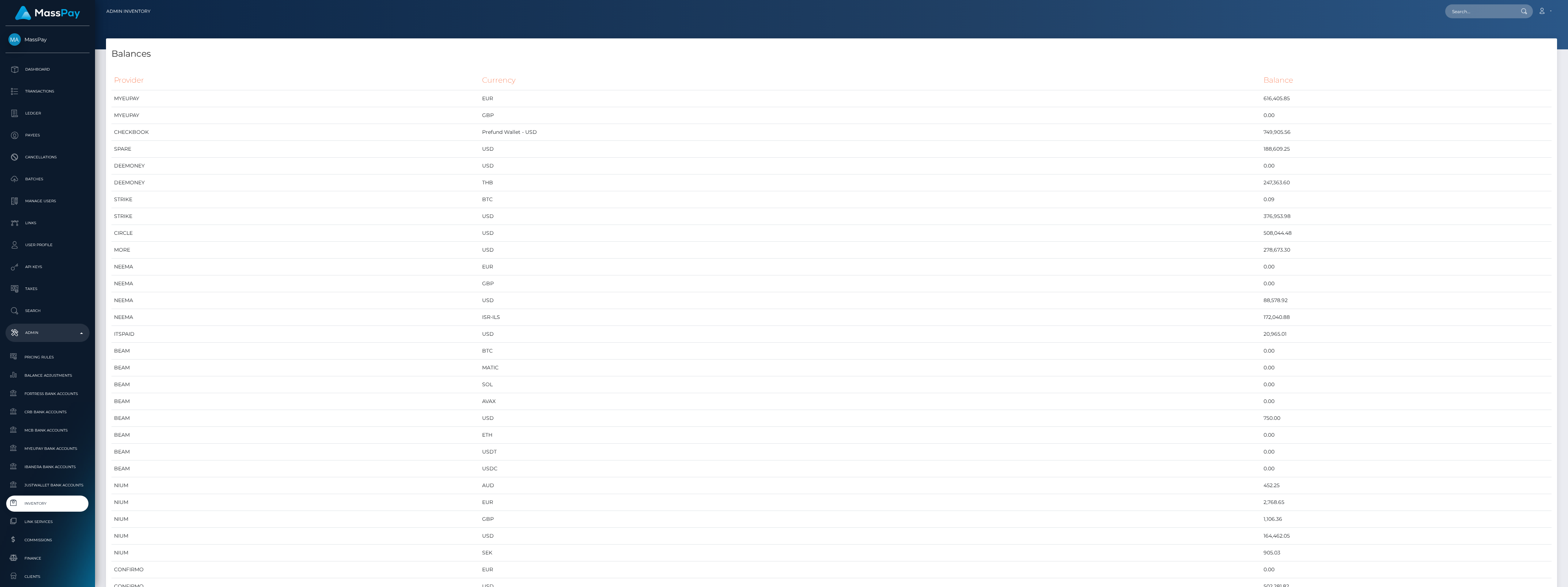
scroll to position [3129, 1451]
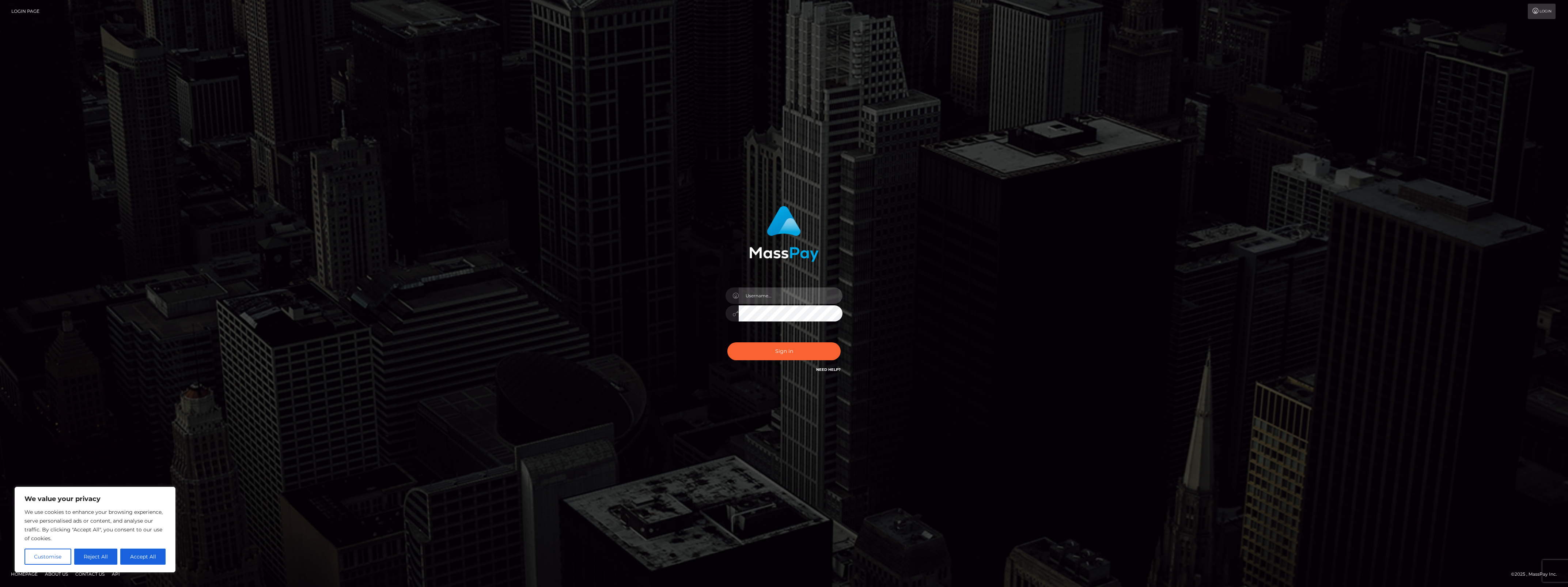
type input "bengreen"
click at [754, 359] on div "Sign in Need Help?" at bounding box center [784, 354] width 128 height 33
type input "bengreen"
drag, startPoint x: 779, startPoint y: 345, endPoint x: 774, endPoint y: 340, distance: 7.1
click at [778, 345] on div "Sign in Need Help?" at bounding box center [784, 354] width 128 height 33
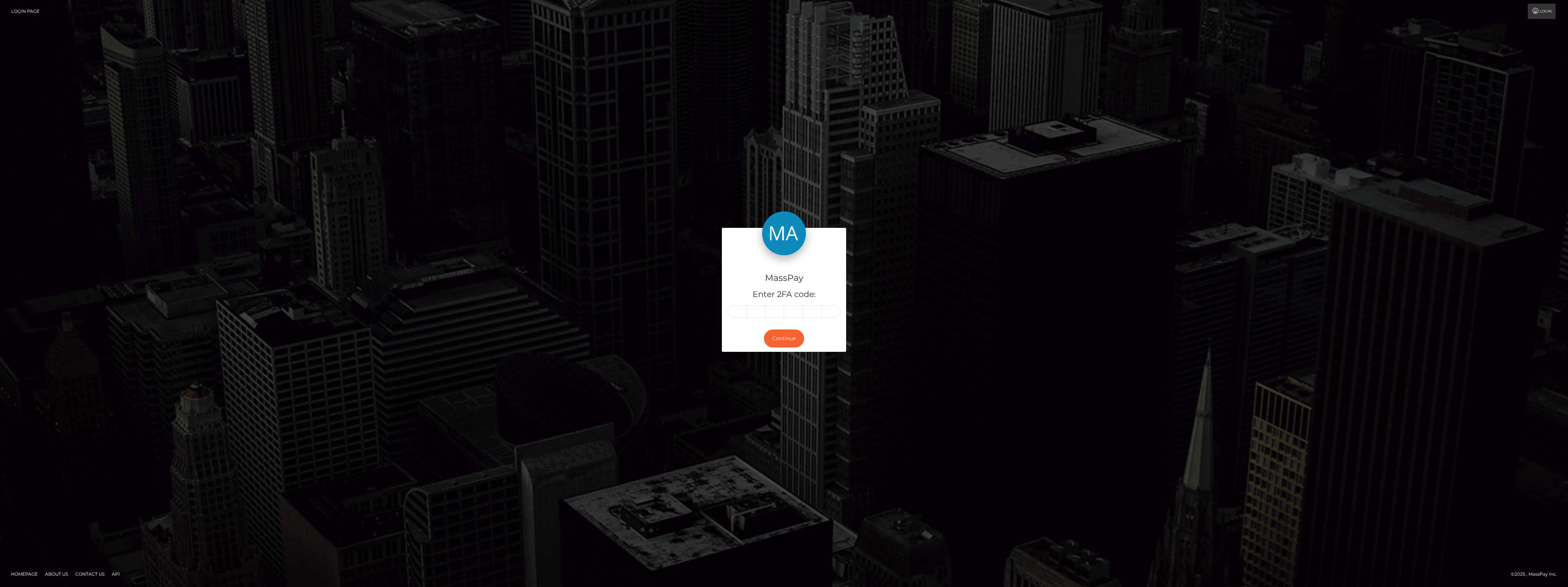
type input "3"
type input "6"
type input "3"
type input "0"
type input "5"
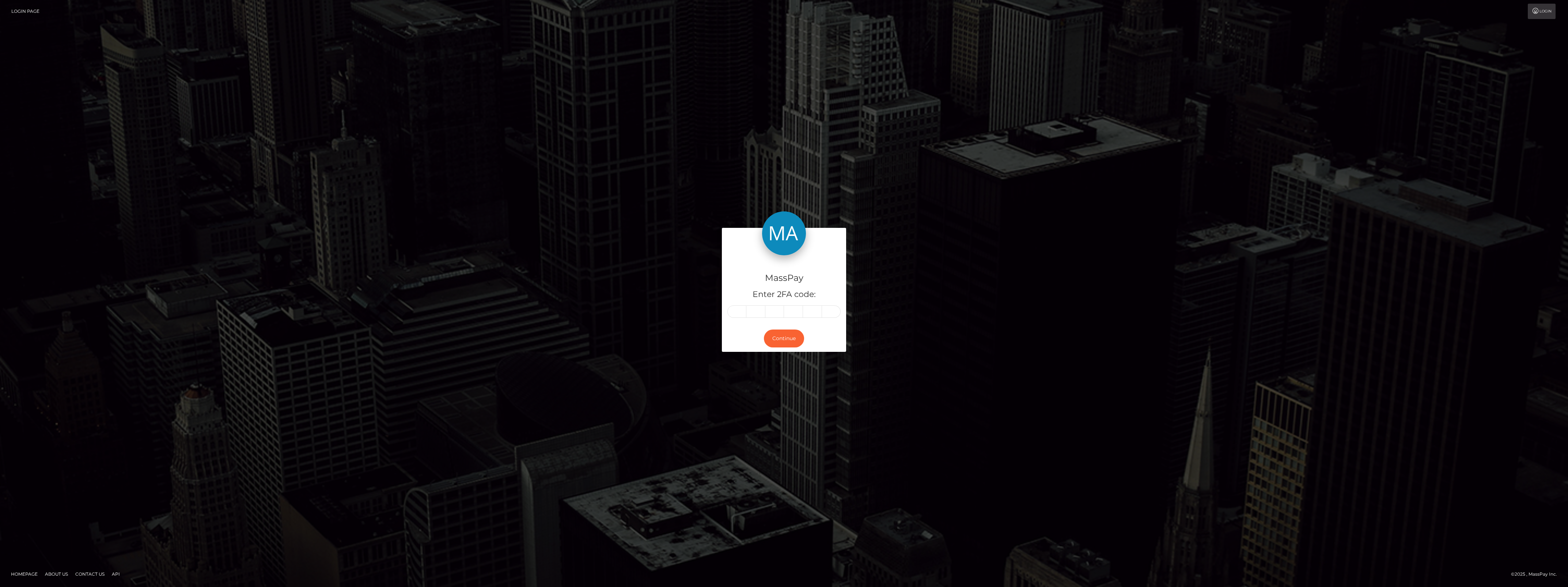
type input "9"
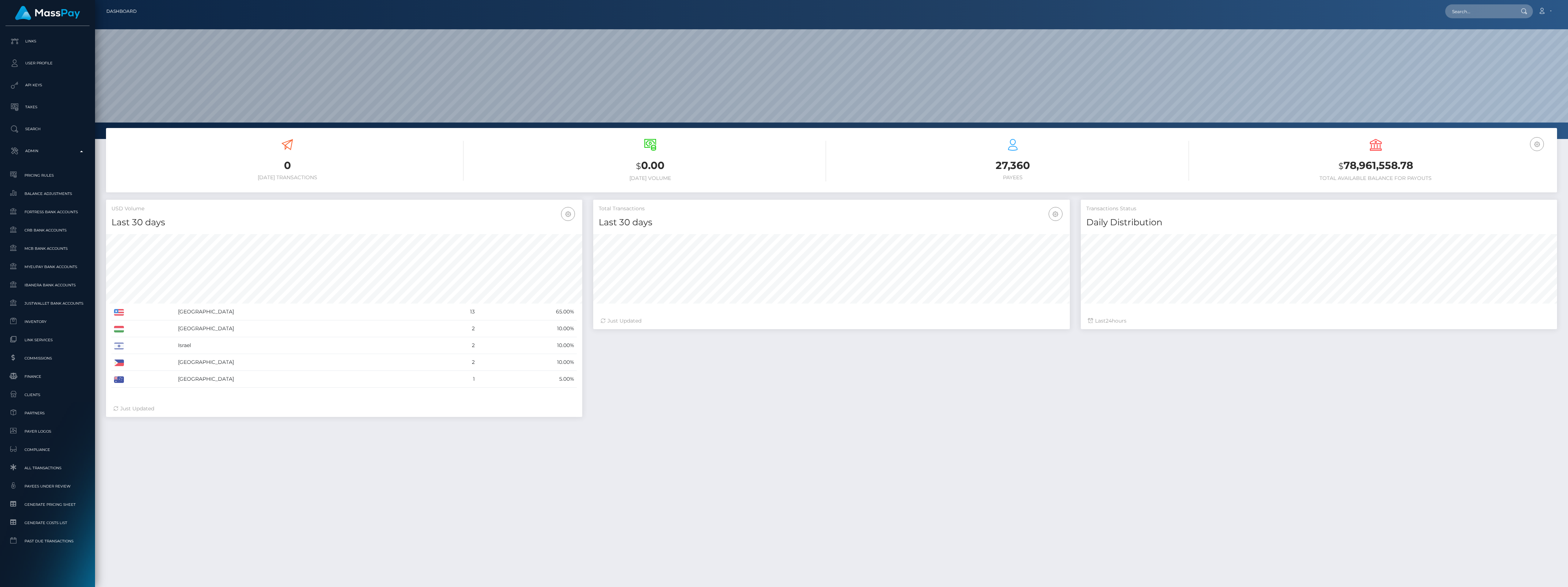
scroll to position [129, 476]
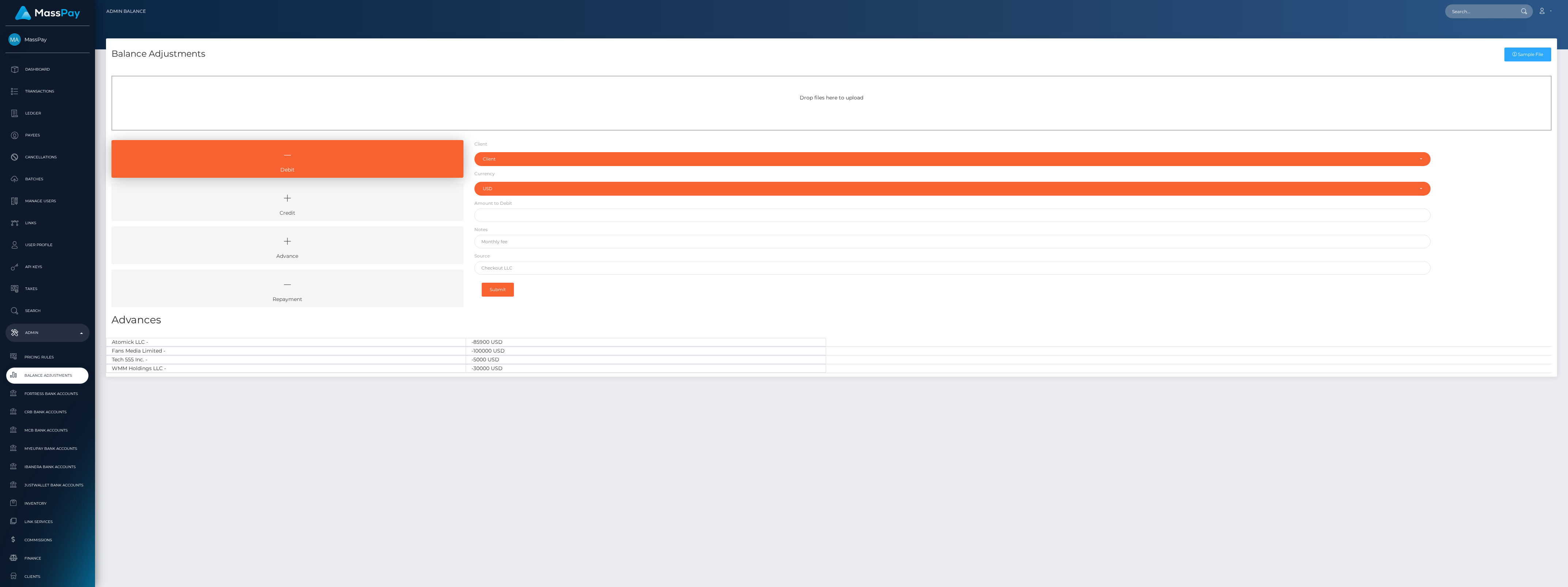
select select "USD"
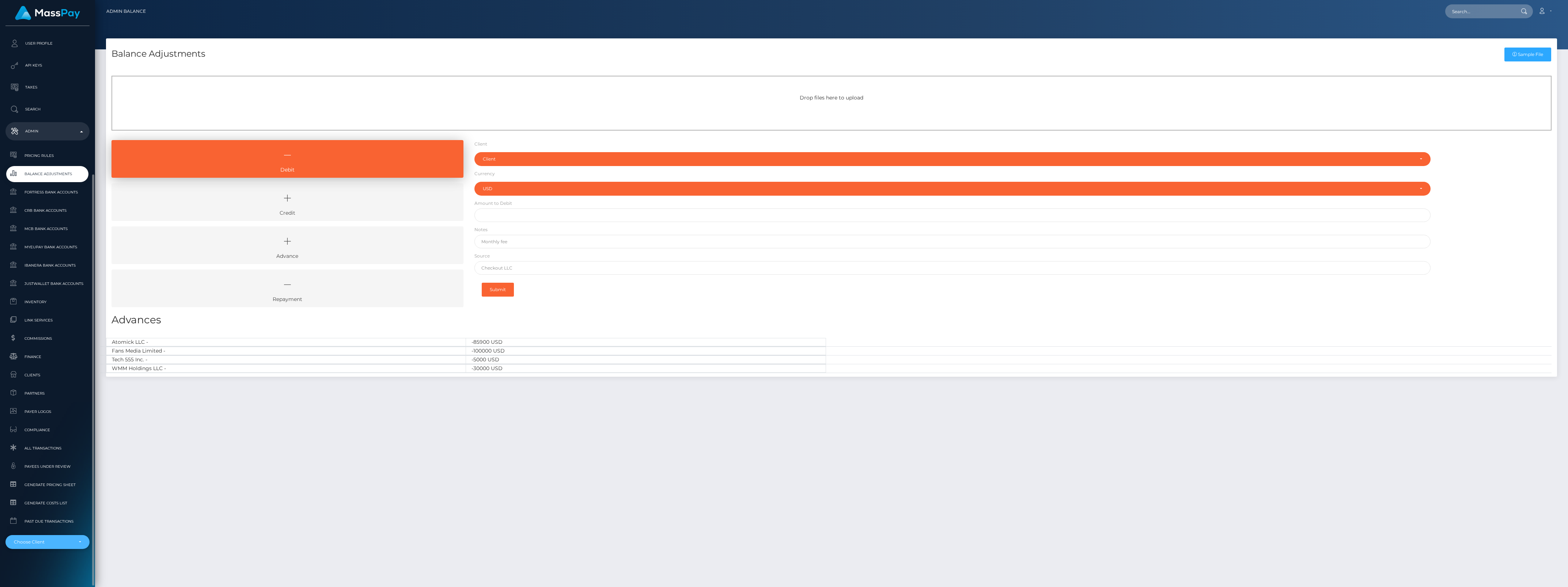
click at [41, 543] on div "Choose Client" at bounding box center [43, 541] width 59 height 6
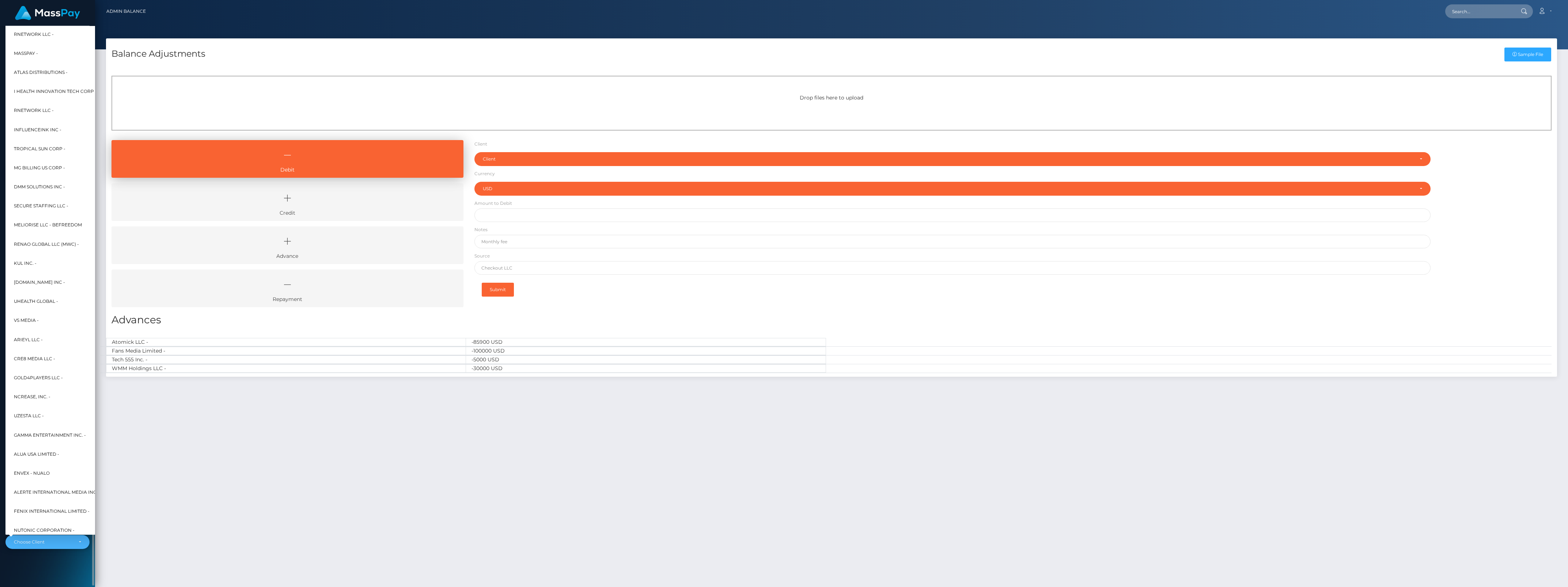
scroll to position [0, 8]
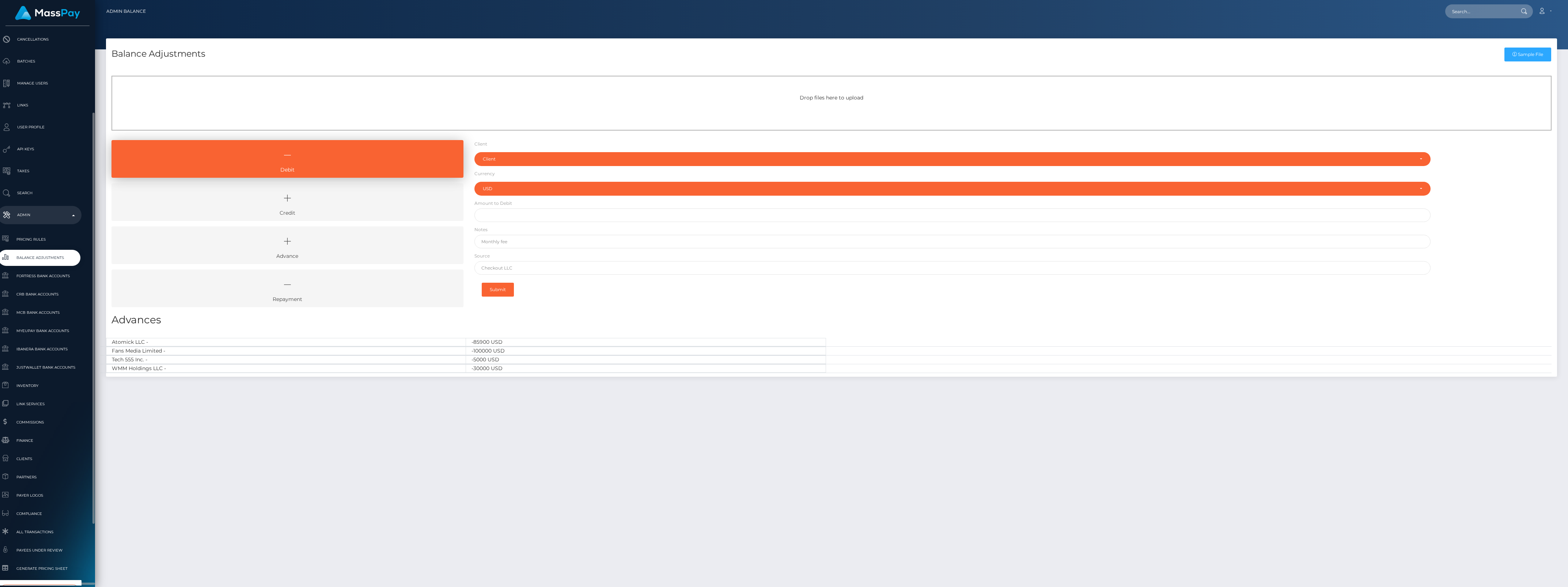
type input "shif"
select select "81"
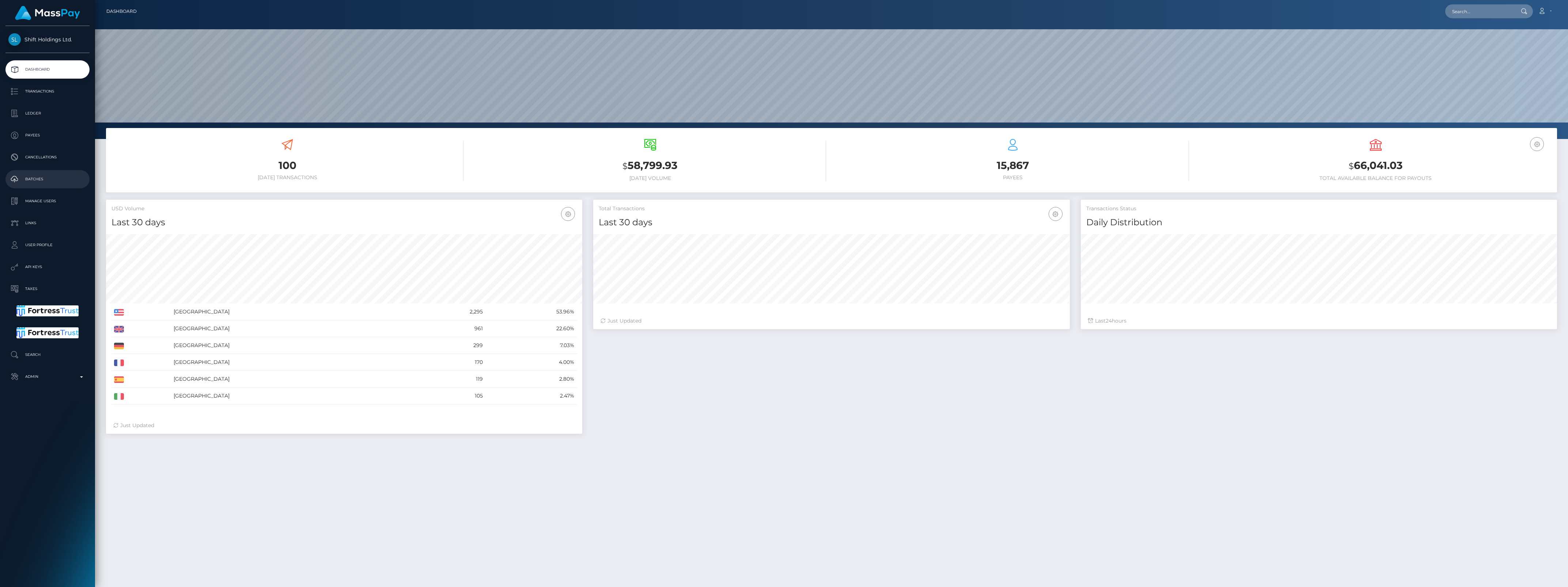
scroll to position [129, 476]
click at [38, 112] on p "Ledger" at bounding box center [48, 114] width 78 height 11
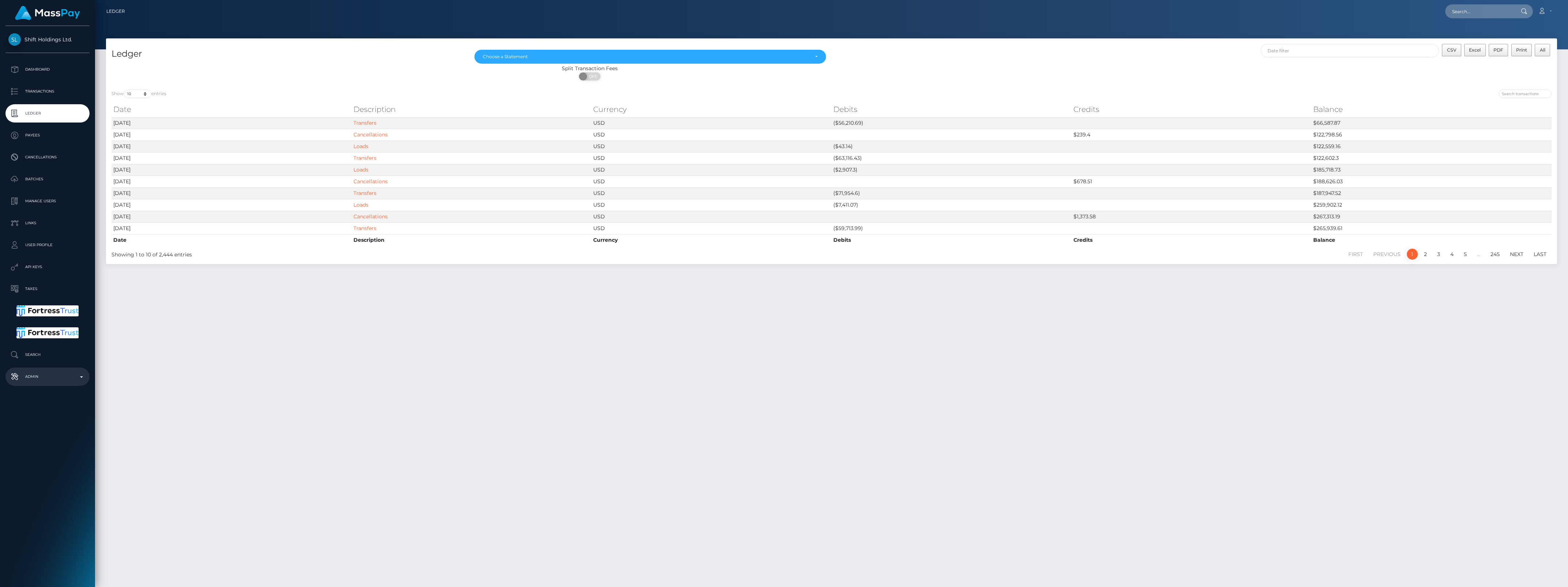
click at [59, 379] on p "Admin" at bounding box center [48, 377] width 78 height 11
click at [48, 420] on span "Balance Adjustments" at bounding box center [48, 420] width 78 height 9
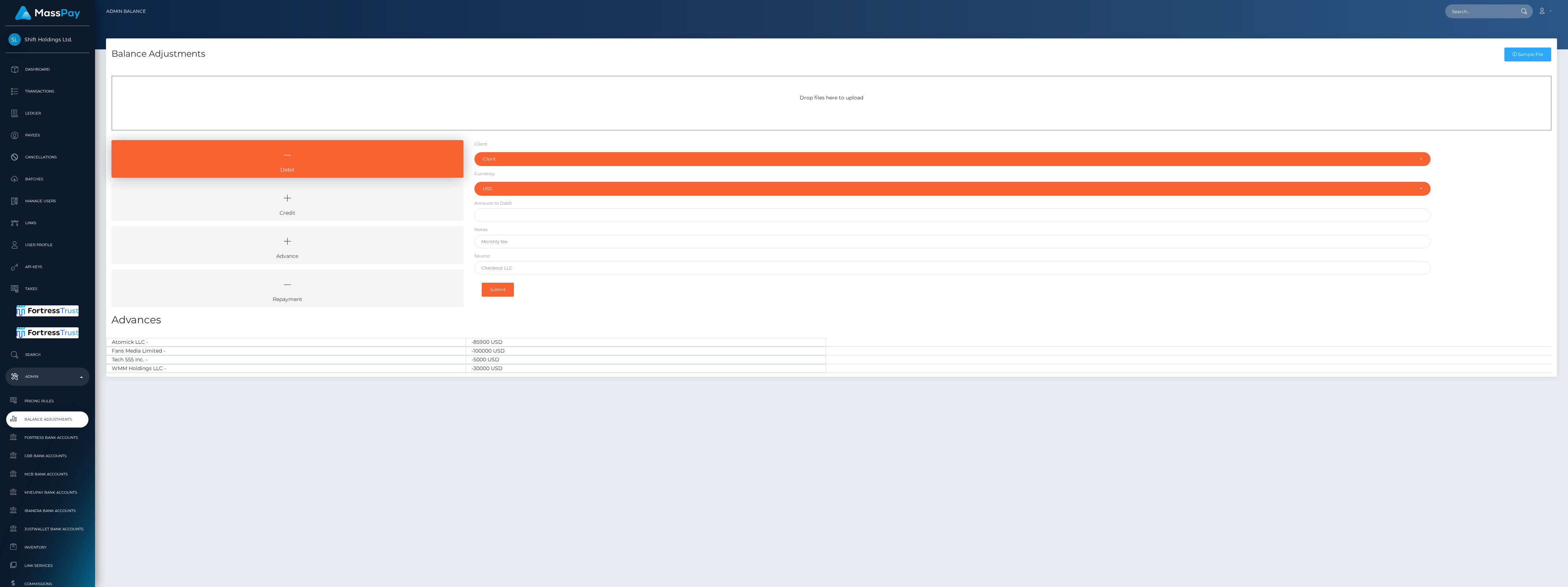
select select "USD"
click at [304, 205] on icon at bounding box center [287, 198] width 335 height 22
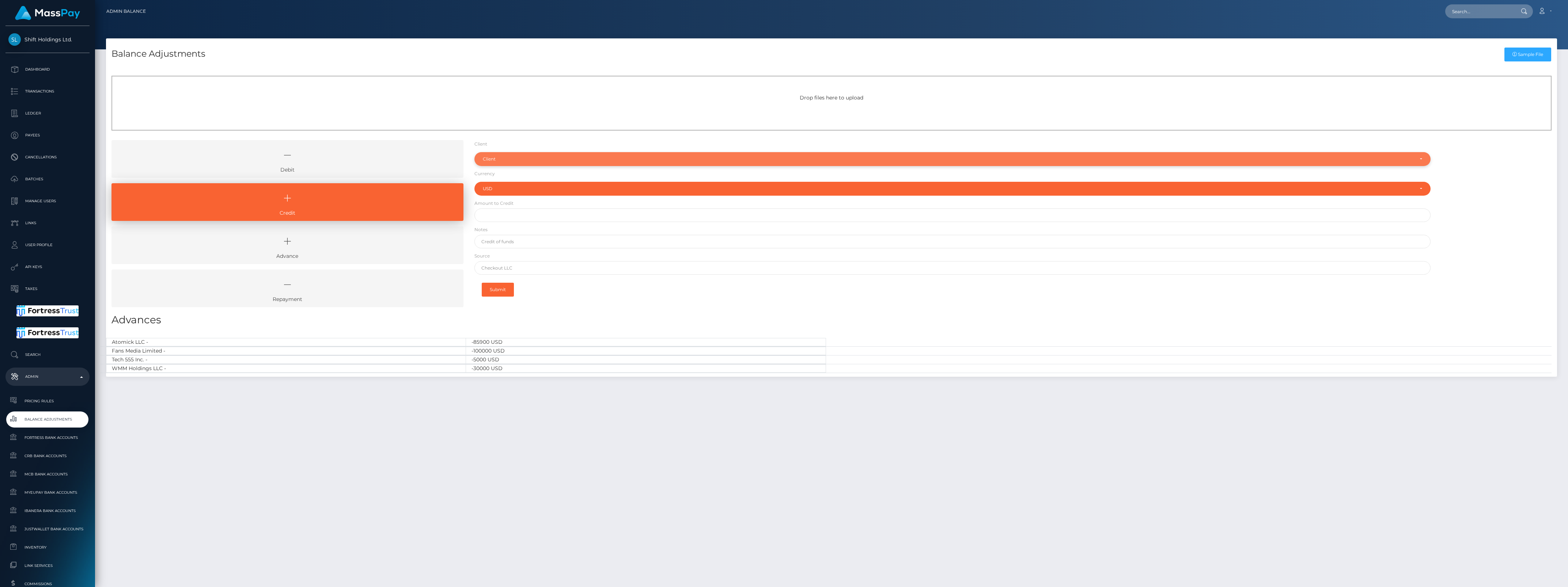
click at [554, 153] on div "Client" at bounding box center [952, 159] width 957 height 14
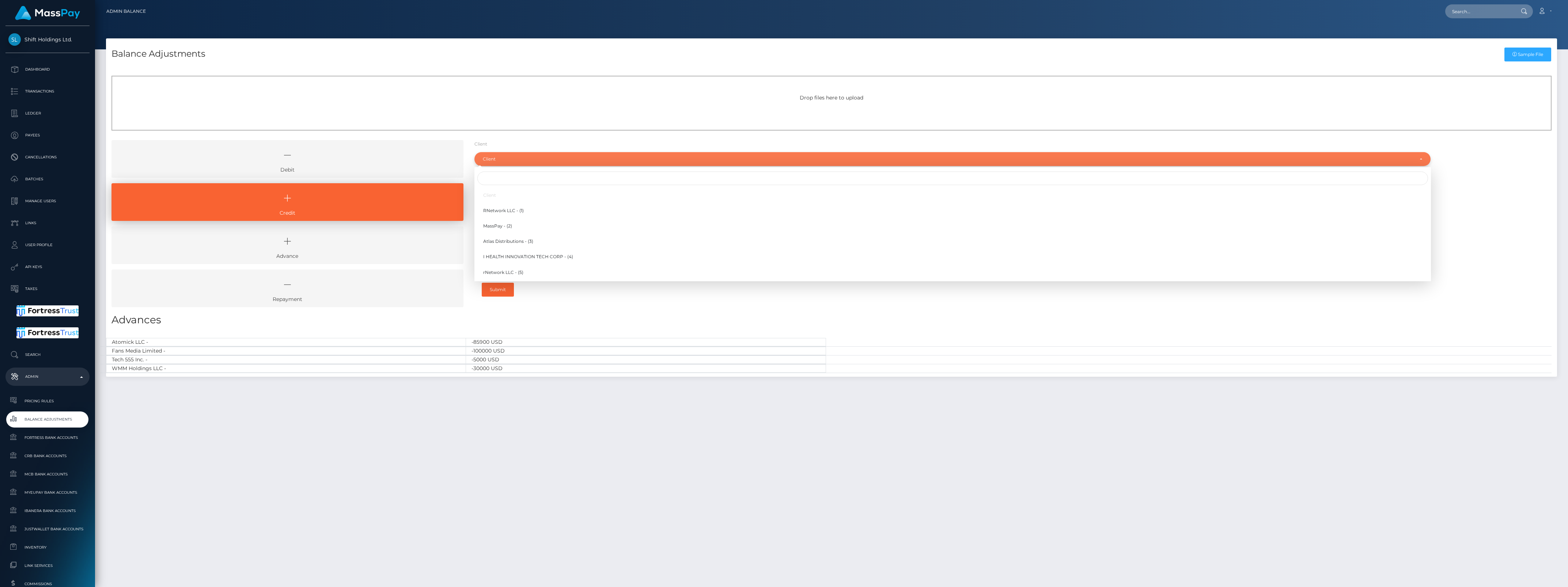
click at [552, 163] on div "Client" at bounding box center [952, 159] width 957 height 14
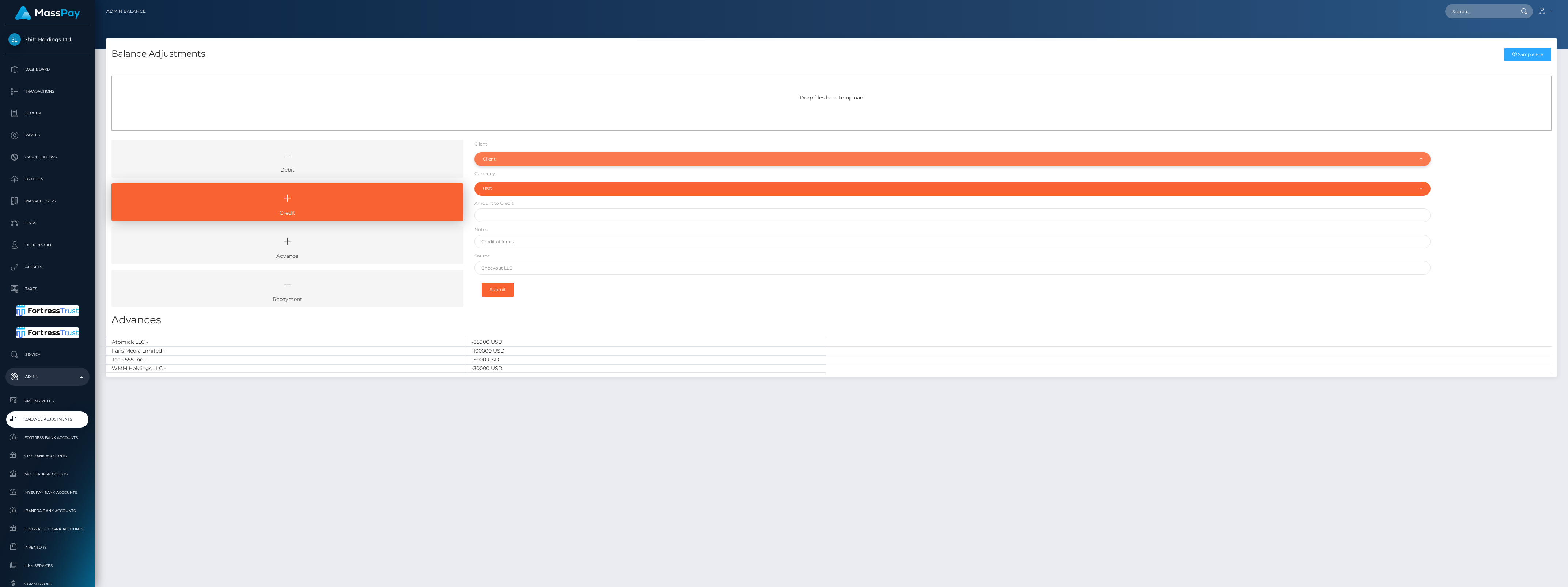
click at [552, 159] on div "Client" at bounding box center [949, 159] width 931 height 6
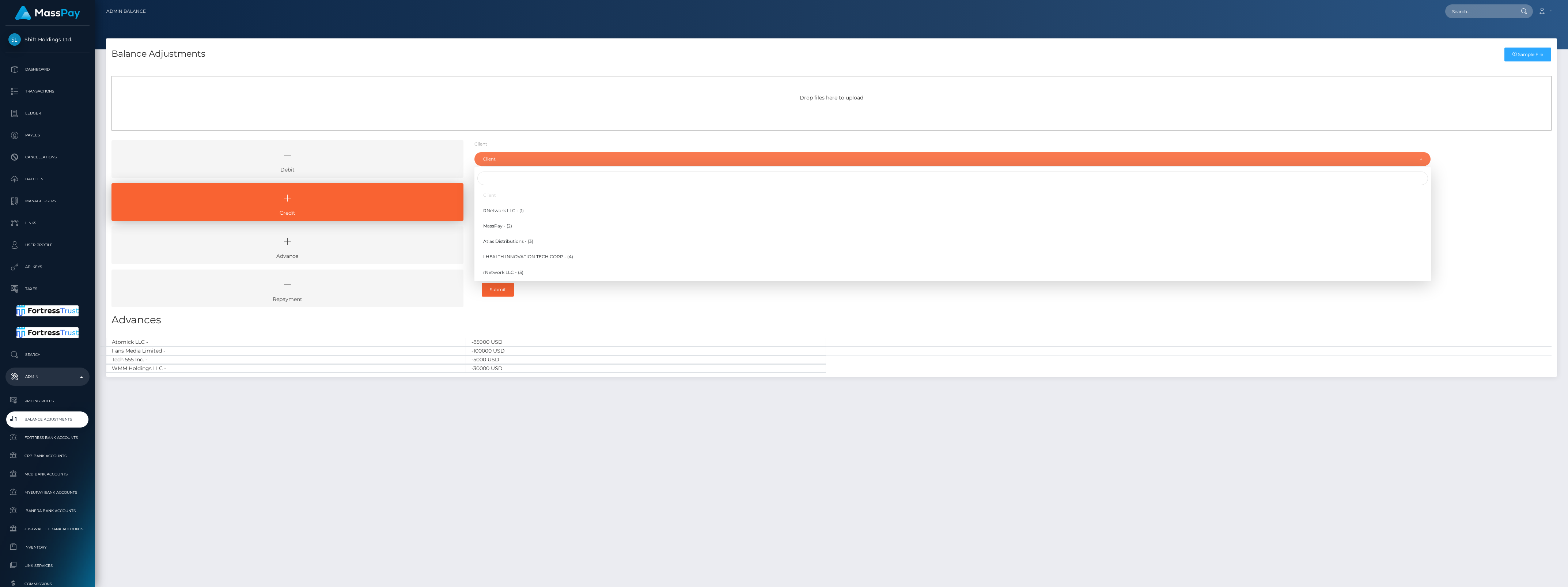
click at [542, 190] on li "Client" at bounding box center [952, 195] width 957 height 14
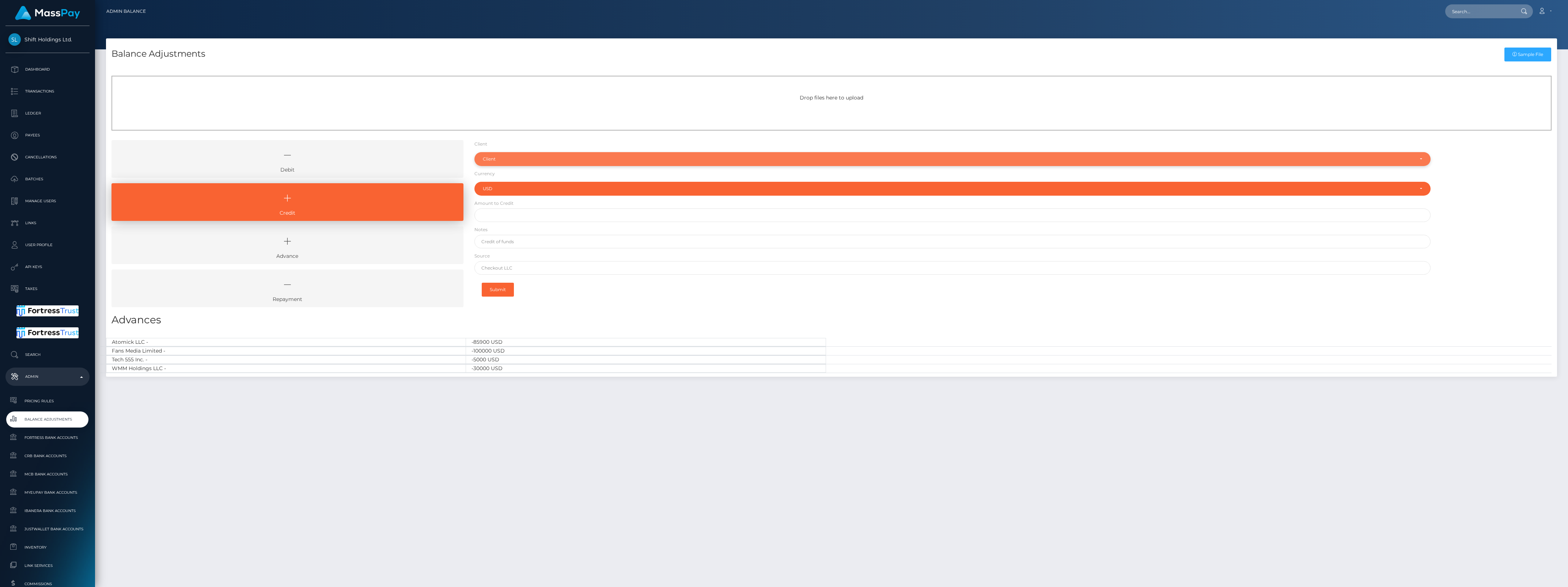
click at [549, 154] on div "Client" at bounding box center [952, 159] width 957 height 14
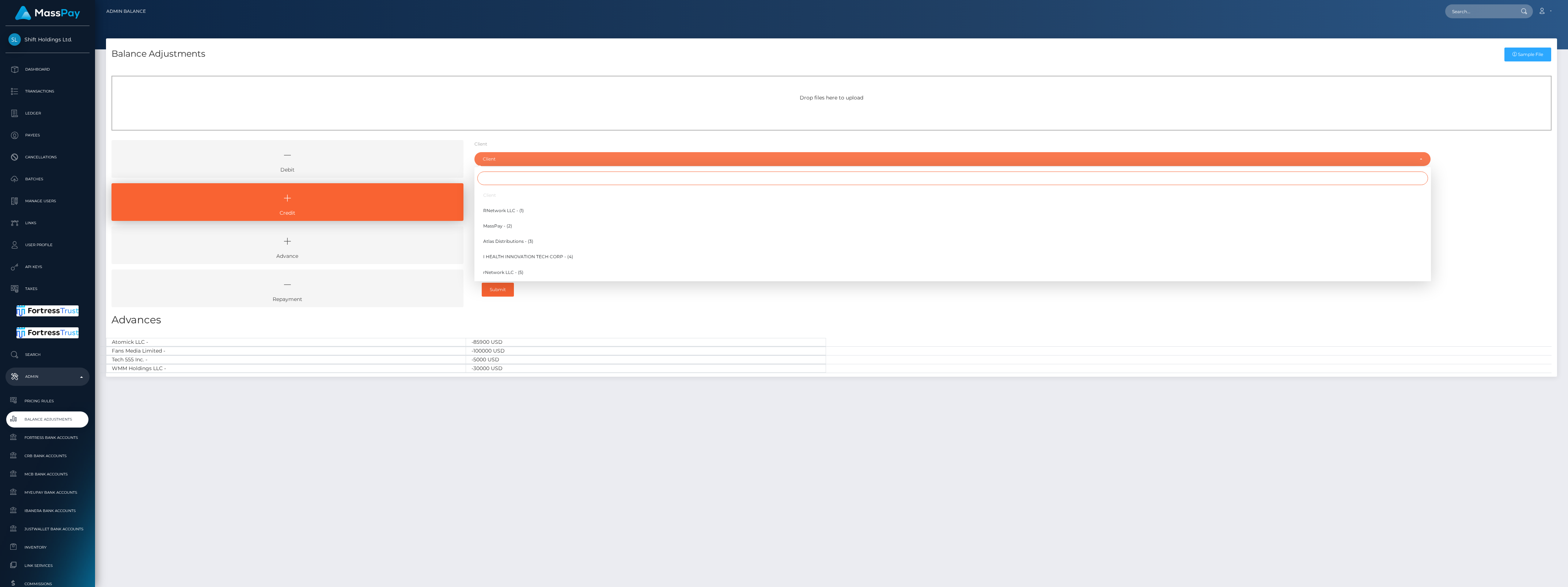
click at [551, 178] on input "Search" at bounding box center [953, 179] width 951 height 14
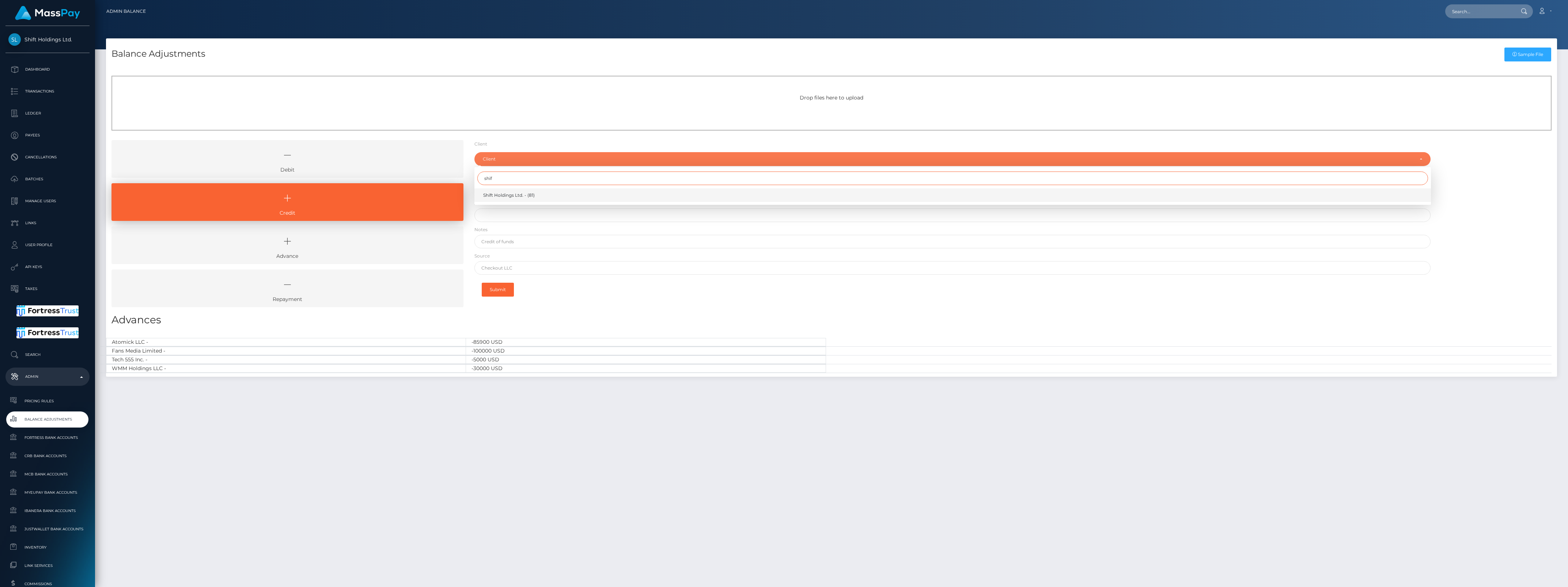
type input "shif"
click at [516, 194] on span "Shift Holdings Ltd. - (81)" at bounding box center [508, 195] width 51 height 7
select select "81"
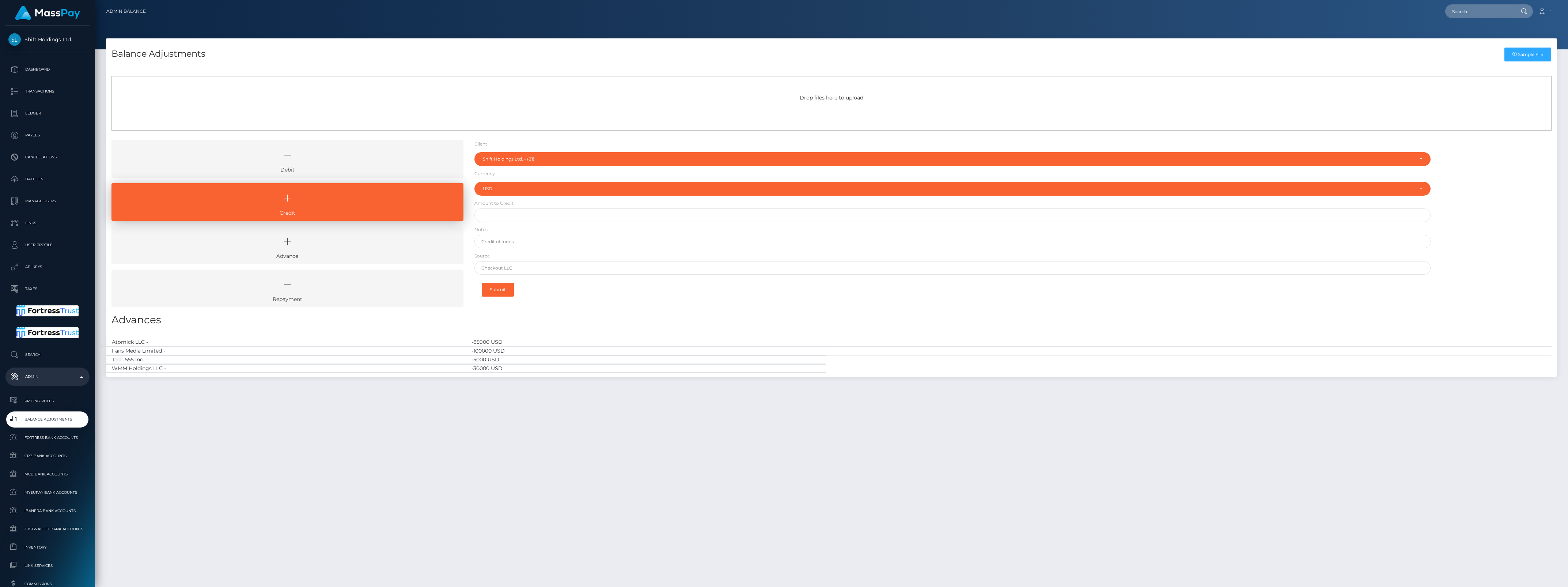
click at [516, 206] on form "Client Client RNetwork LLC - (1) MassPay - (2) Atlas Distributions - (3) I HEAL…" at bounding box center [952, 221] width 957 height 161
click at [518, 209] on input "text" at bounding box center [952, 215] width 957 height 14
paste input "500,000.00"
type input "$500,000.00"
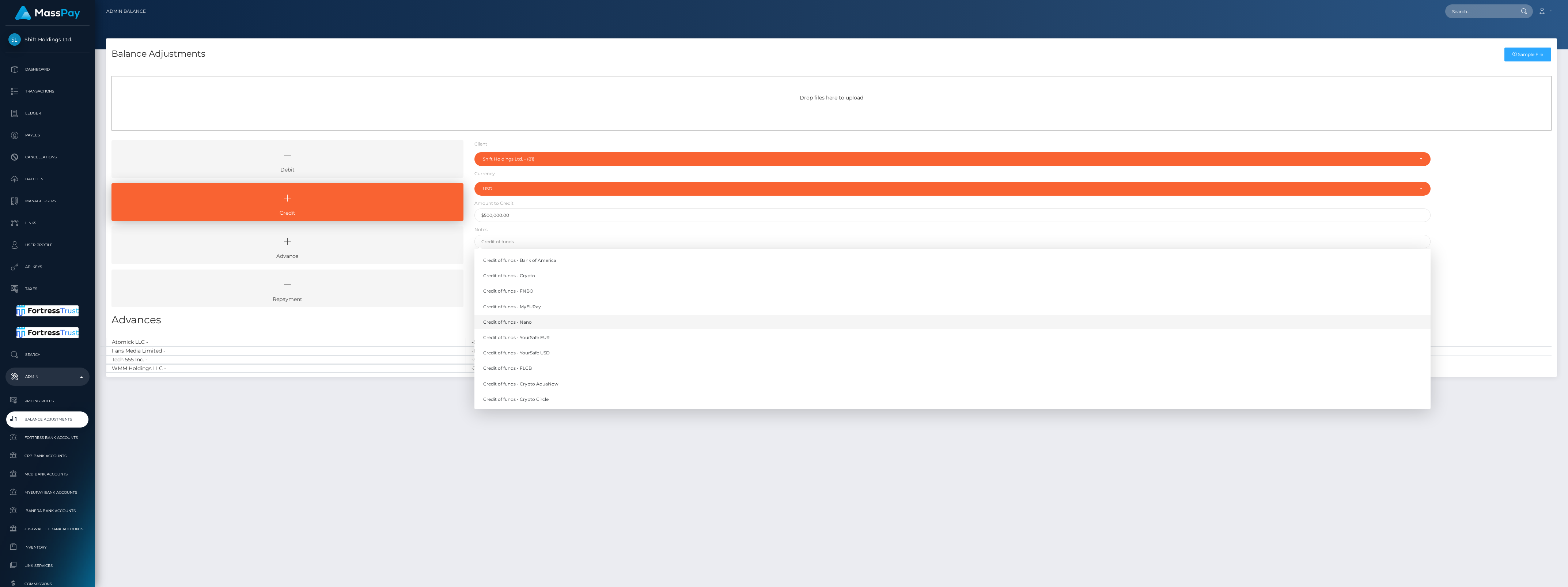
click at [537, 323] on link "Credit of funds - Nano" at bounding box center [952, 322] width 957 height 14
type input "Credit of funds - Nano"
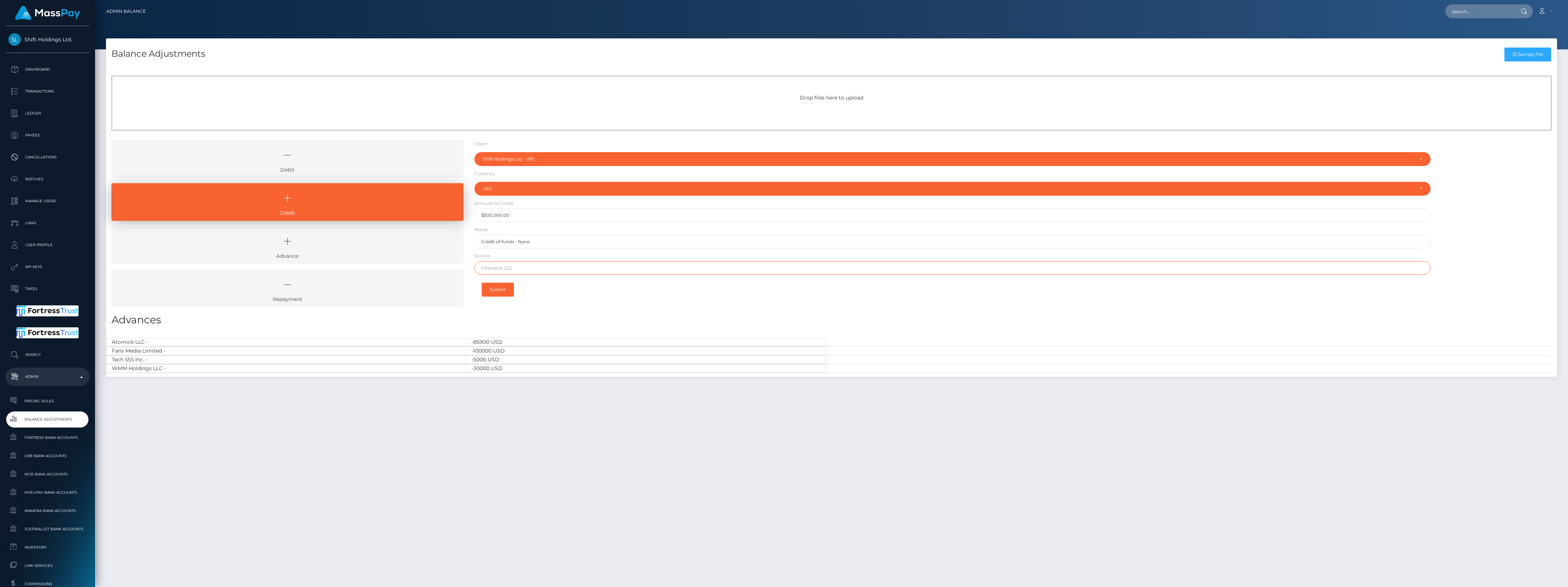
click at [536, 267] on input "text" at bounding box center [952, 268] width 957 height 14
click at [794, 302] on div "Client Client RNetwork LLC - (1) MassPay - (2) Atlas Distributions - (3) I HEAL…" at bounding box center [952, 226] width 968 height 172
click at [637, 274] on input "text" at bounding box center [952, 268] width 957 height 14
type input "NANO"
click at [514, 276] on form "Client Client RNetwork LLC - (1) MassPay - (2) Atlas Distributions - (3) I HEAL…" at bounding box center [952, 221] width 957 height 161
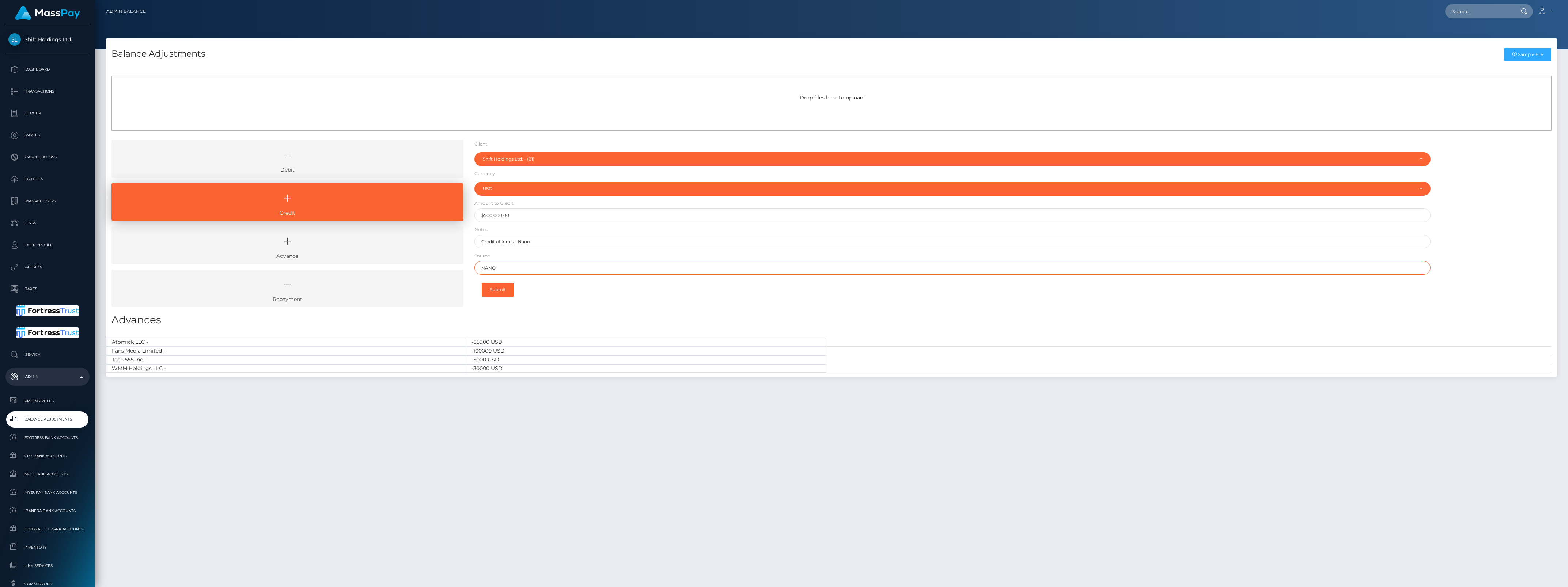
click at [518, 269] on input "NANO" at bounding box center [952, 268] width 957 height 14
type input "Nano"
click at [496, 286] on button "Submit" at bounding box center [498, 290] width 32 height 14
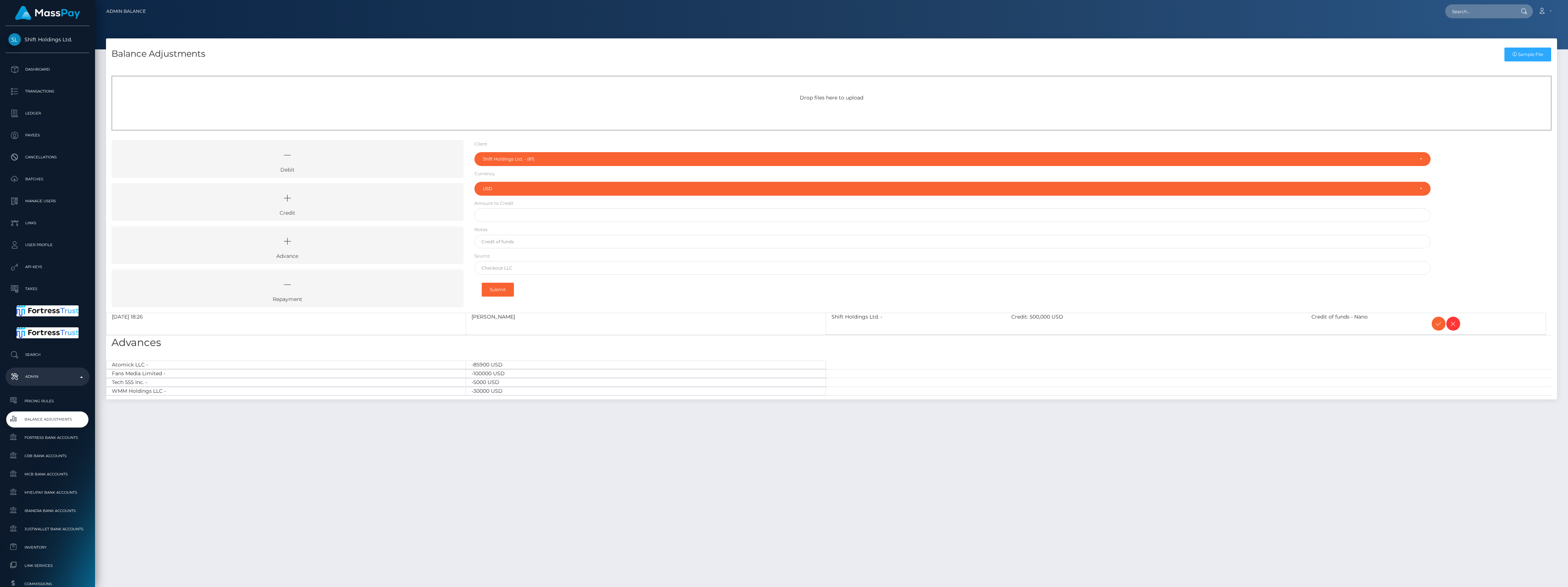
select select "81"
select select "USD"
click at [1439, 318] on span at bounding box center [1438, 324] width 14 height 14
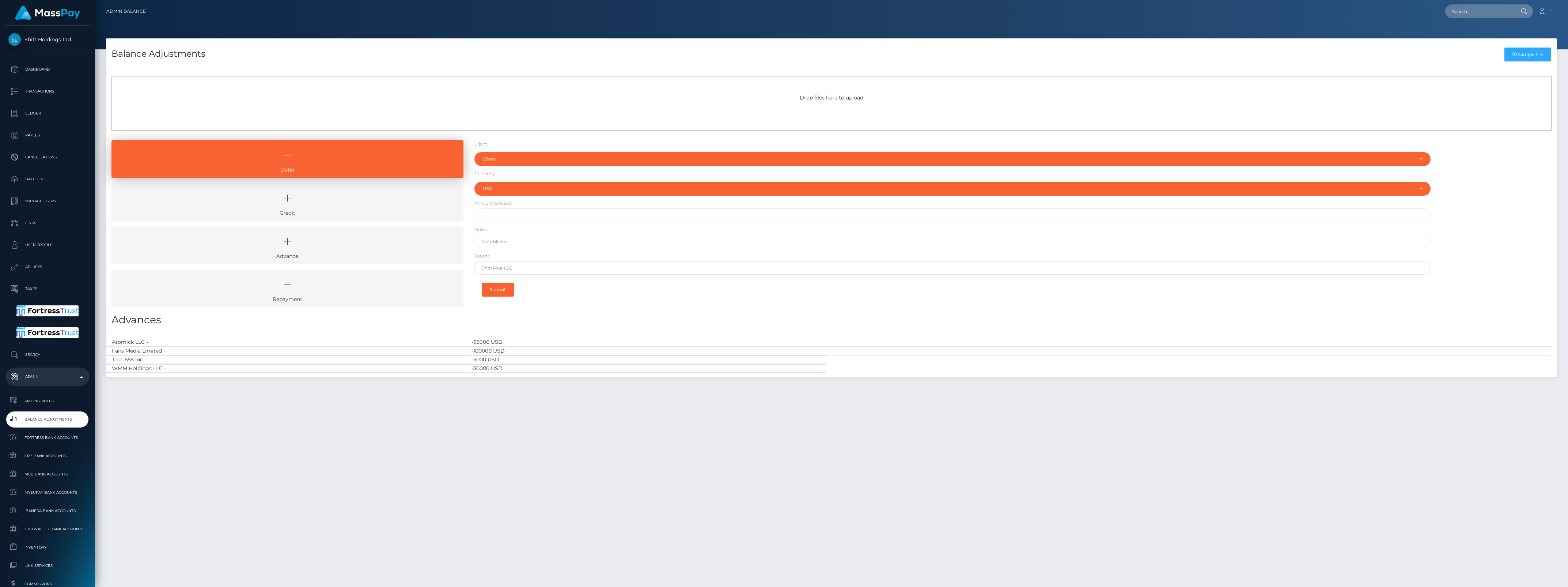
select select "USD"
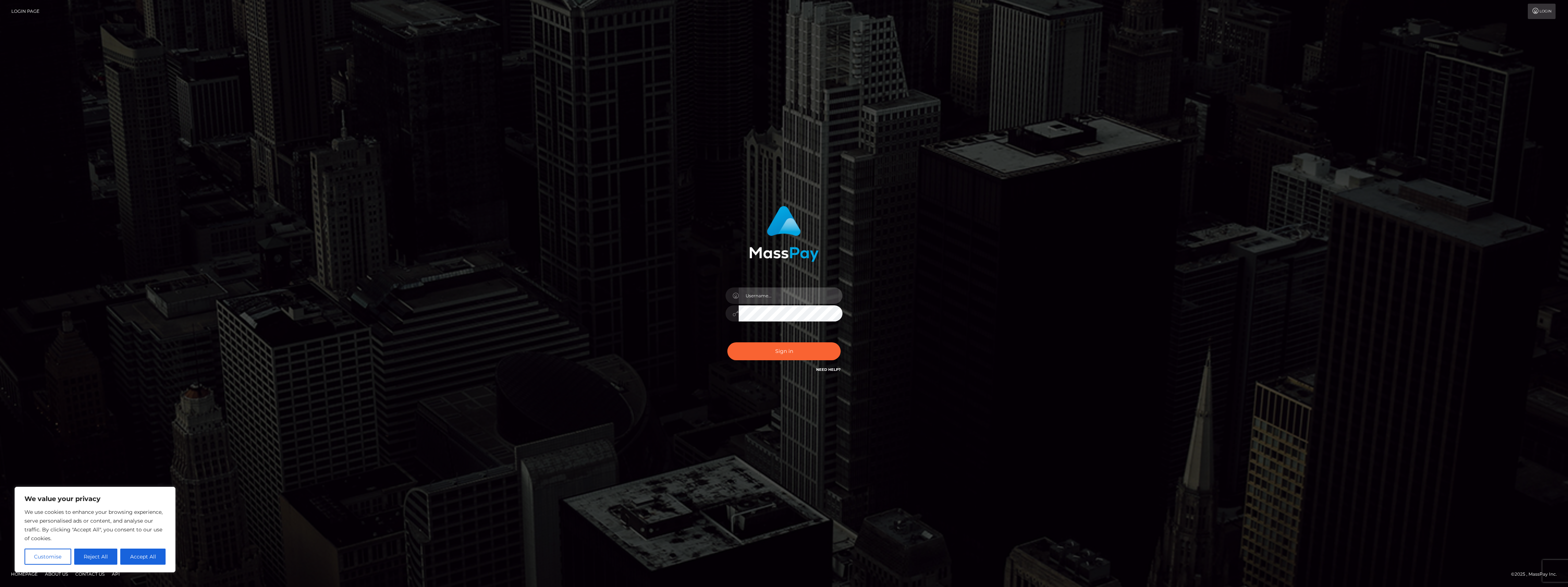
type input "bengreen"
click at [768, 345] on button "Sign in" at bounding box center [784, 351] width 113 height 18
drag, startPoint x: 0, startPoint y: 0, endPoint x: 719, endPoint y: 342, distance: 796.2
click at [718, 343] on div "bengreen Sign in" at bounding box center [784, 289] width 192 height 179
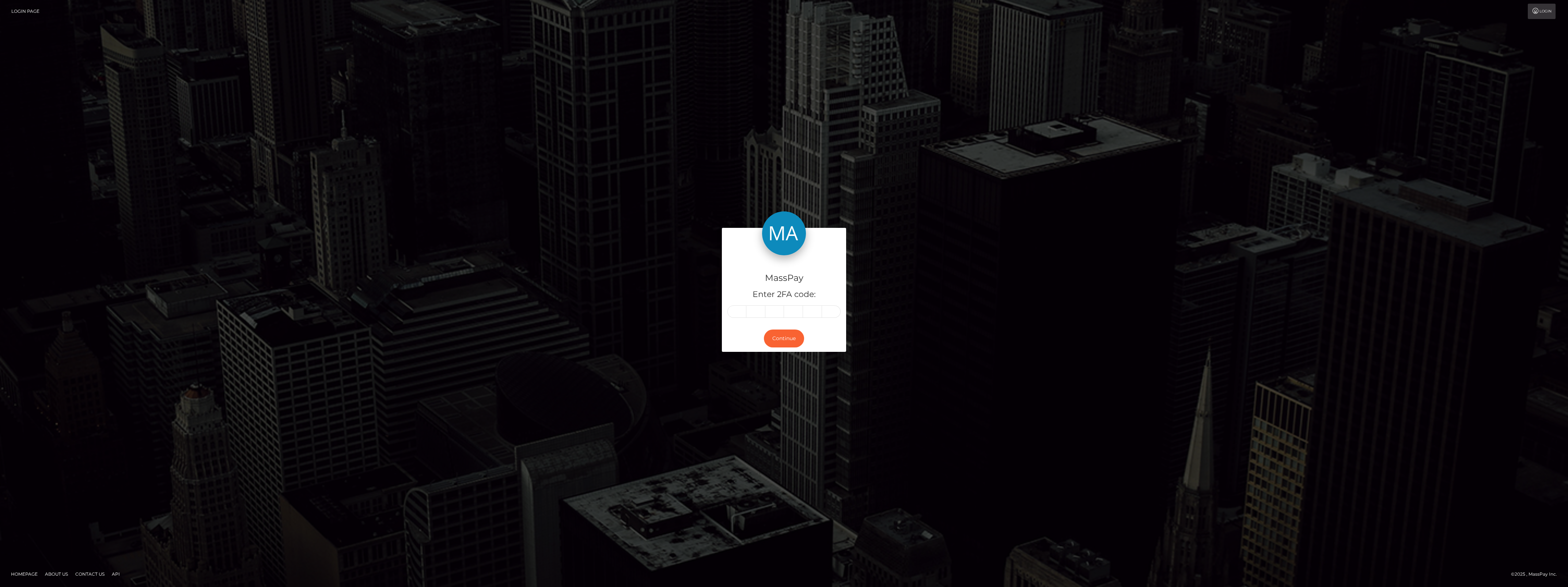
type input "1"
type input "8"
type input "9"
type input "7"
type input "8"
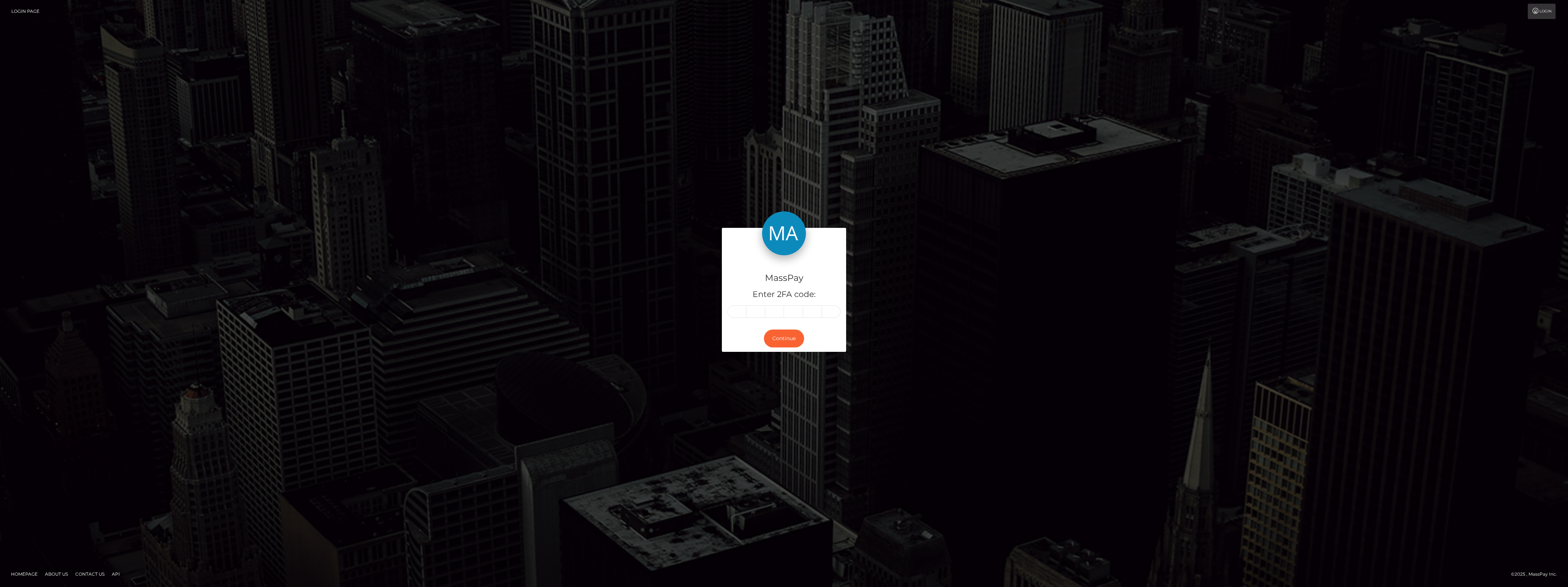
type input "2"
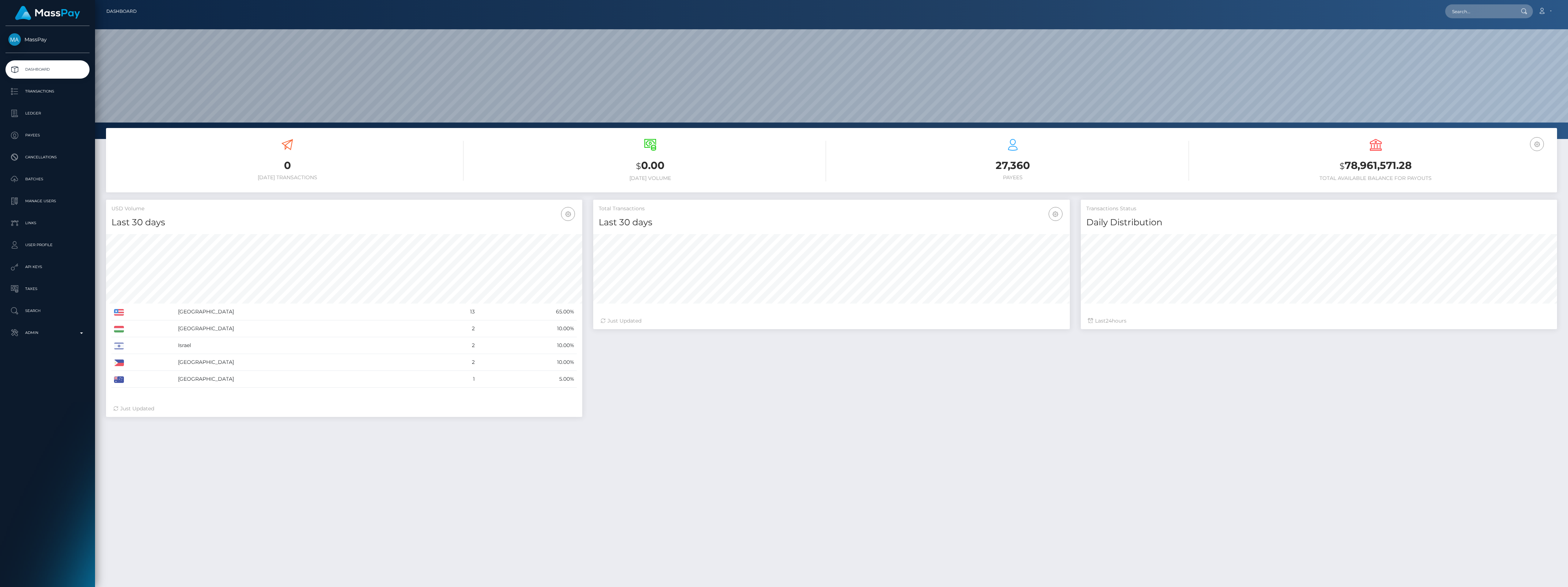
scroll to position [129, 476]
click at [39, 339] on link "Admin" at bounding box center [48, 333] width 84 height 19
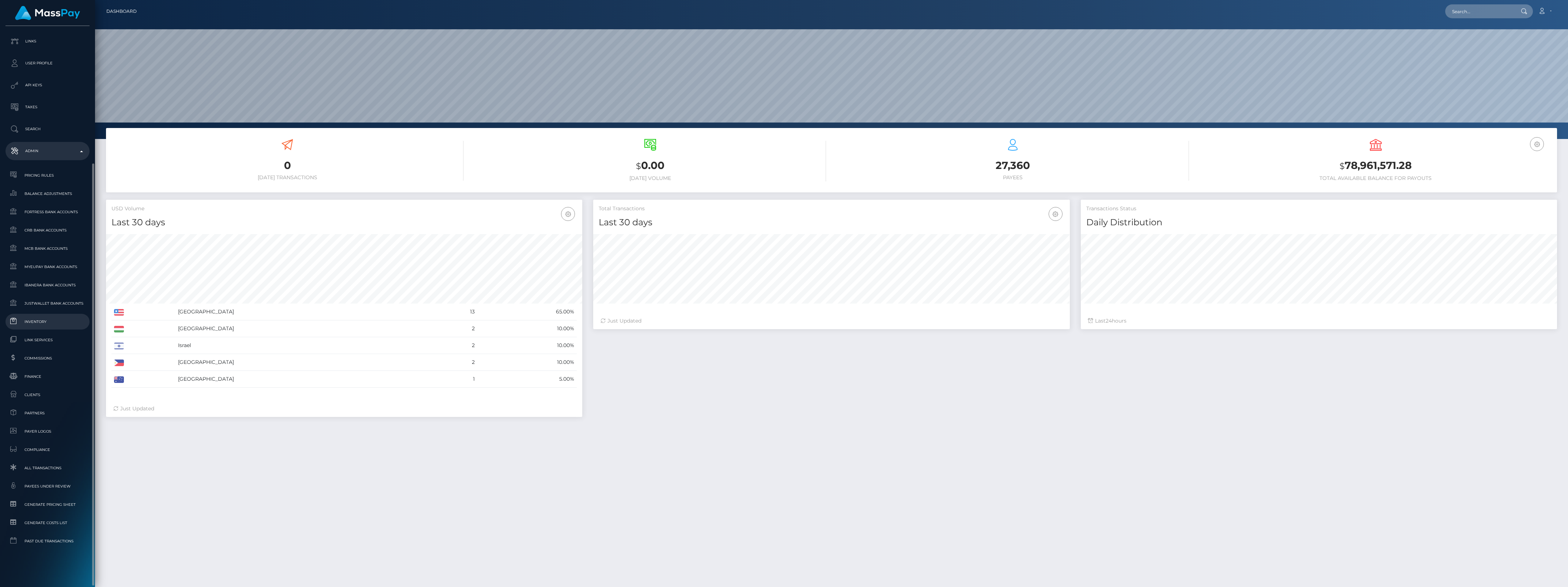
click at [46, 318] on span "Inventory" at bounding box center [48, 322] width 78 height 9
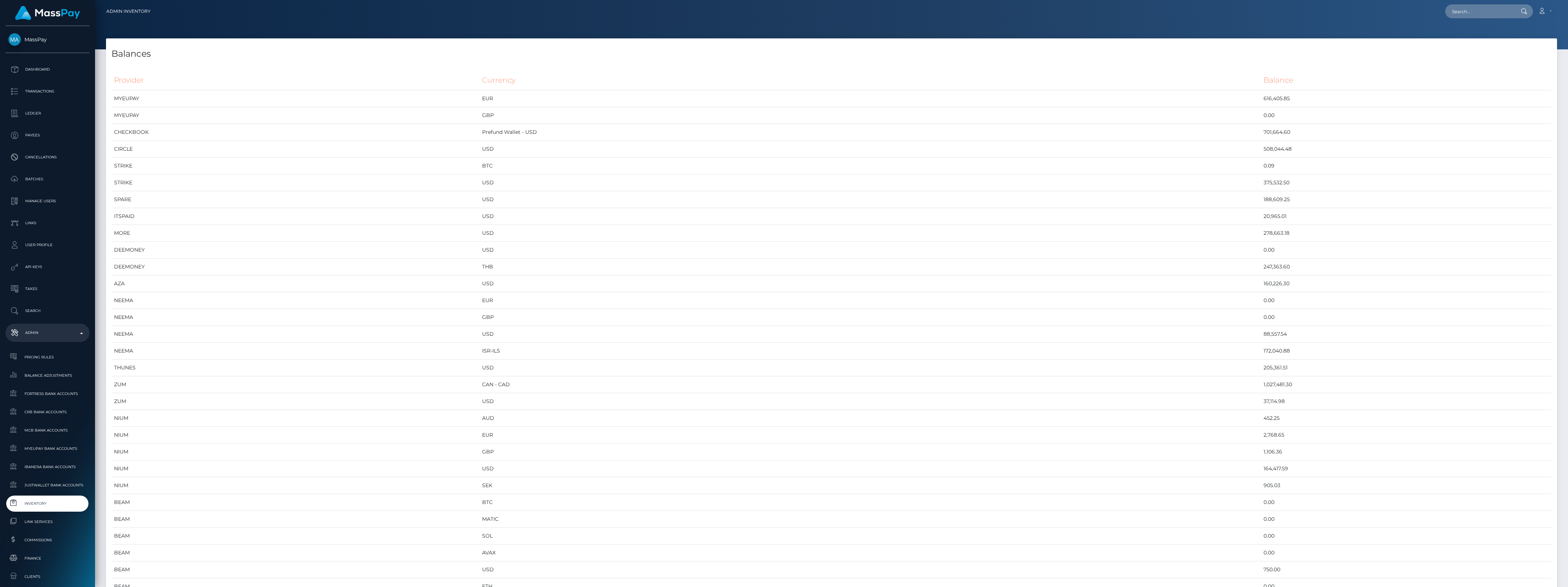
scroll to position [3129, 1451]
